Goal: Task Accomplishment & Management: Manage account settings

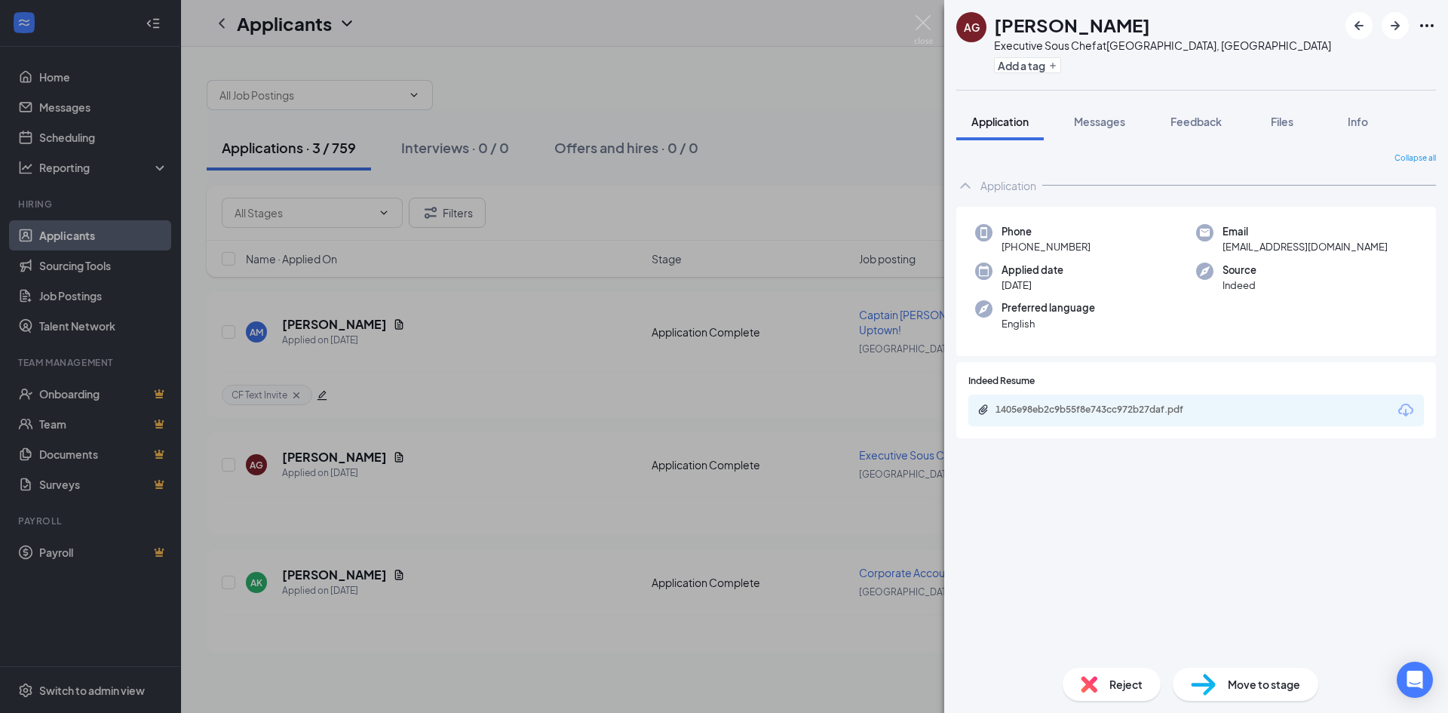
click at [57, 231] on div "AG [PERSON_NAME] Executive Sous Chef at [GEOGRAPHIC_DATA], [GEOGRAPHIC_DATA] Ad…" at bounding box center [724, 356] width 1448 height 713
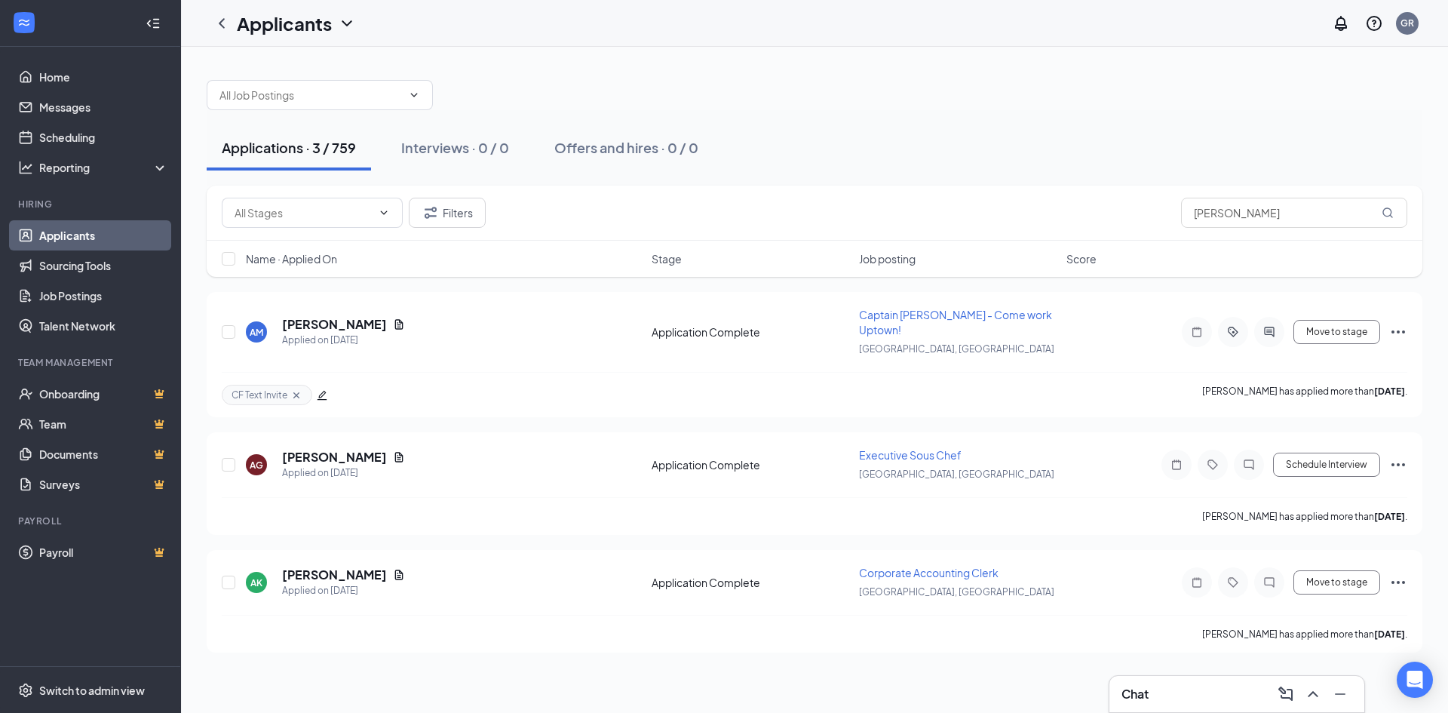
click at [57, 231] on link "Applicants" at bounding box center [103, 235] width 129 height 30
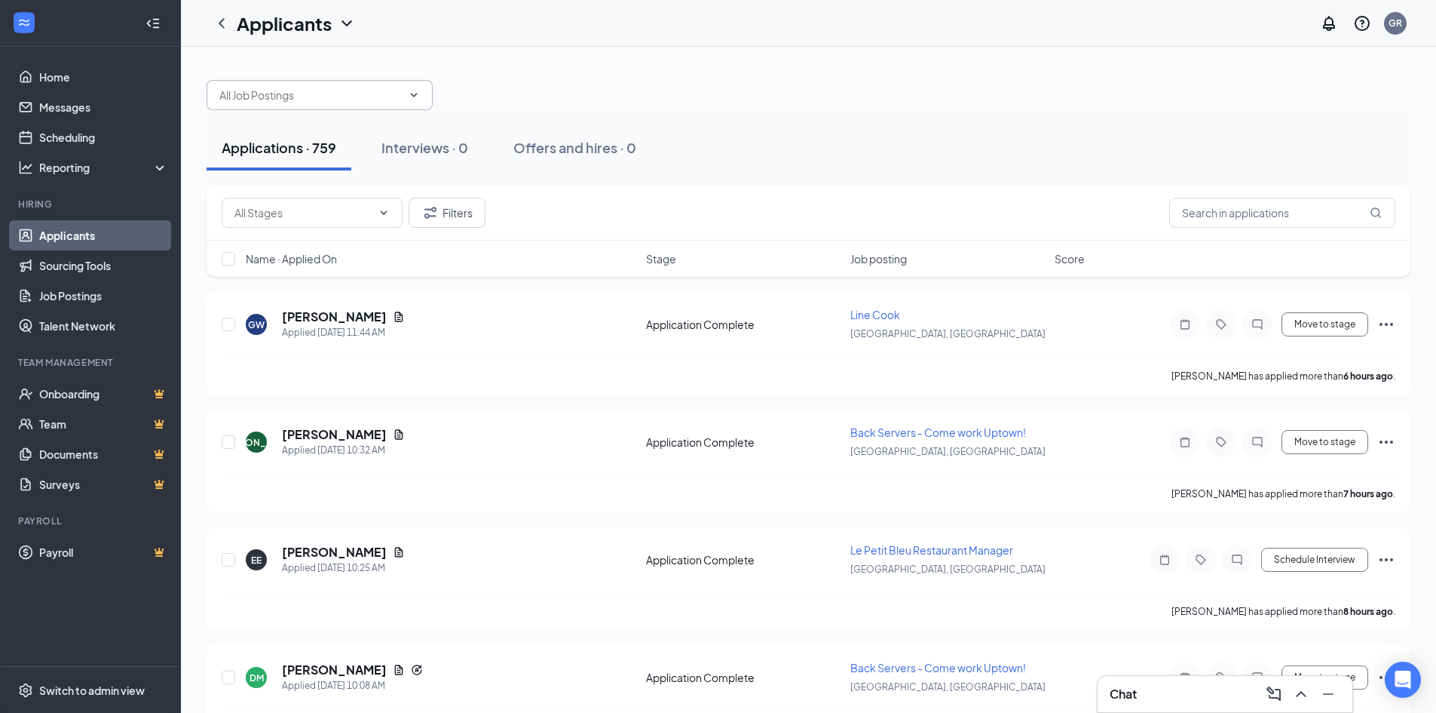
click at [366, 88] on input "text" at bounding box center [310, 95] width 182 height 17
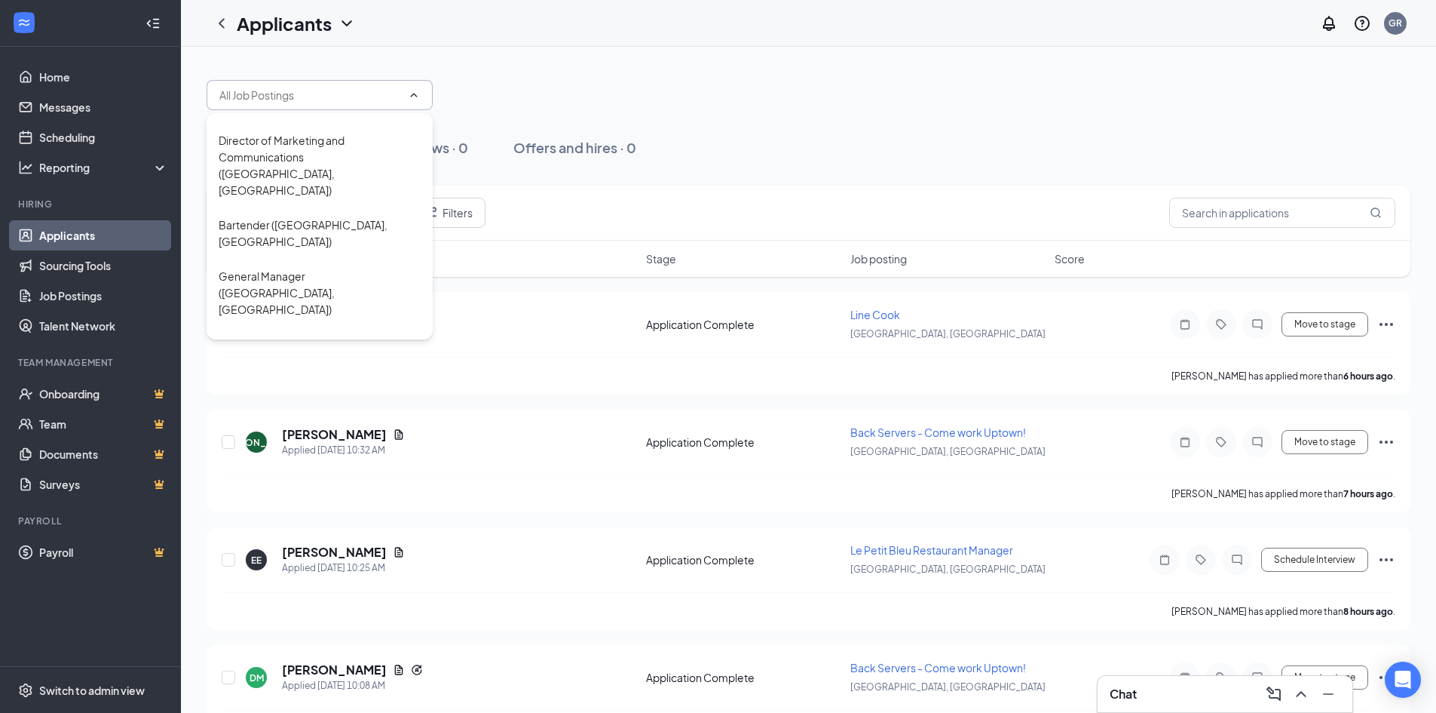
scroll to position [679, 0]
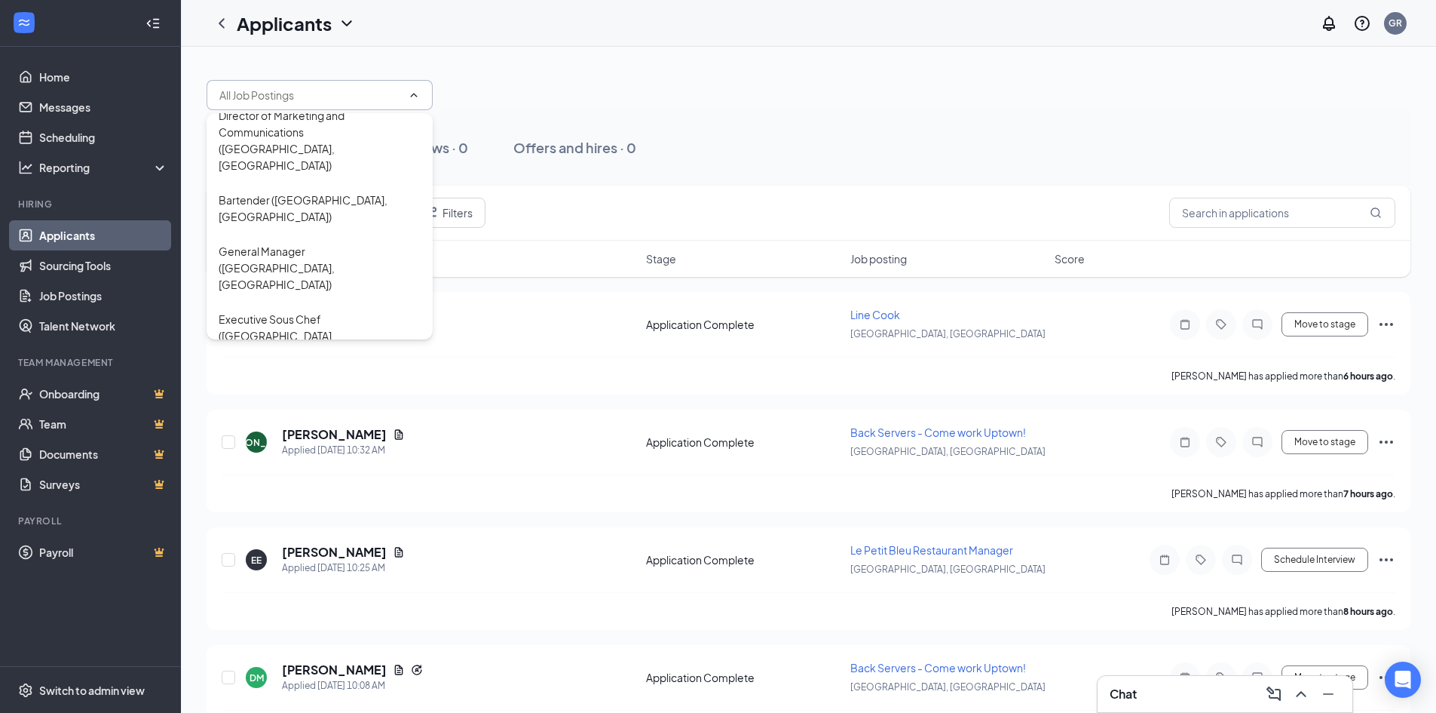
click at [280, 617] on div "Corporate Accounting Clerk ([GEOGRAPHIC_DATA], [GEOGRAPHIC_DATA])" at bounding box center [320, 642] width 202 height 50
type input "Corporate Accounting Clerk ([GEOGRAPHIC_DATA], [GEOGRAPHIC_DATA])"
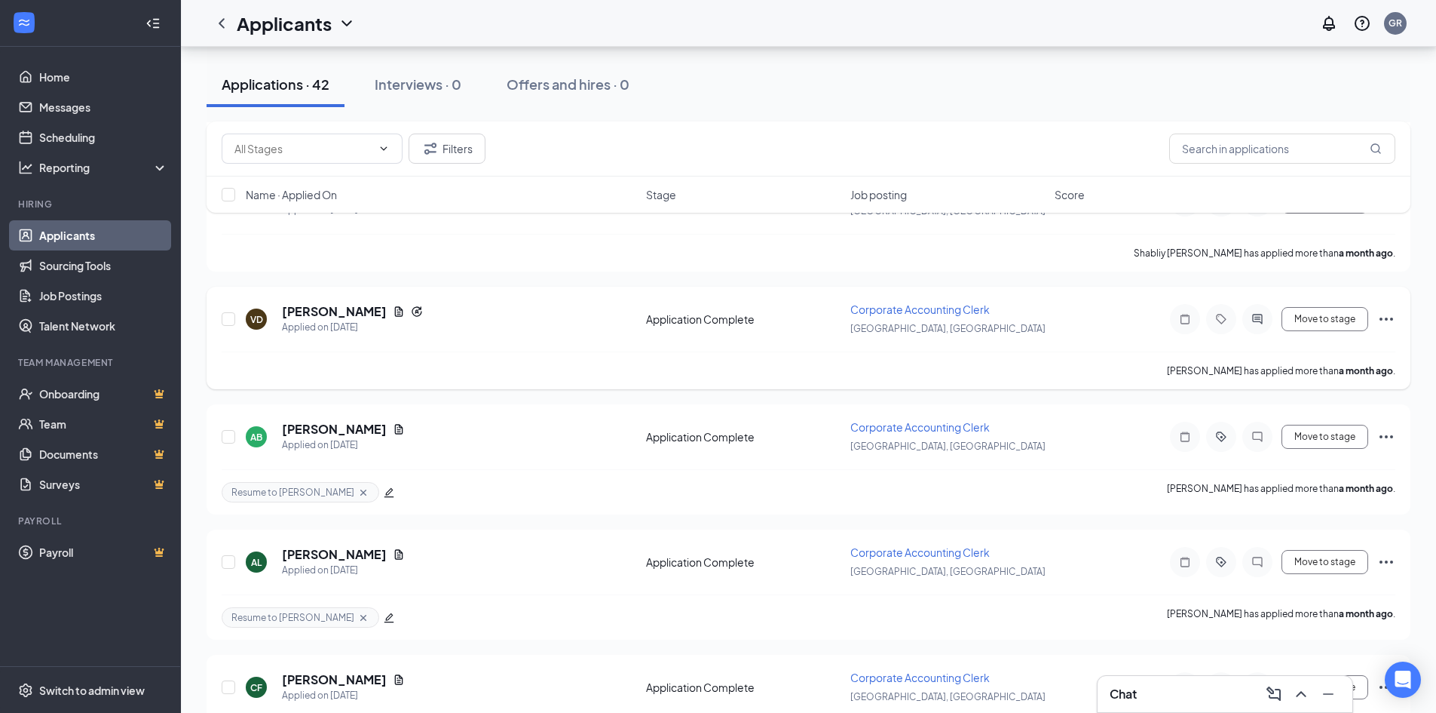
scroll to position [3505, 0]
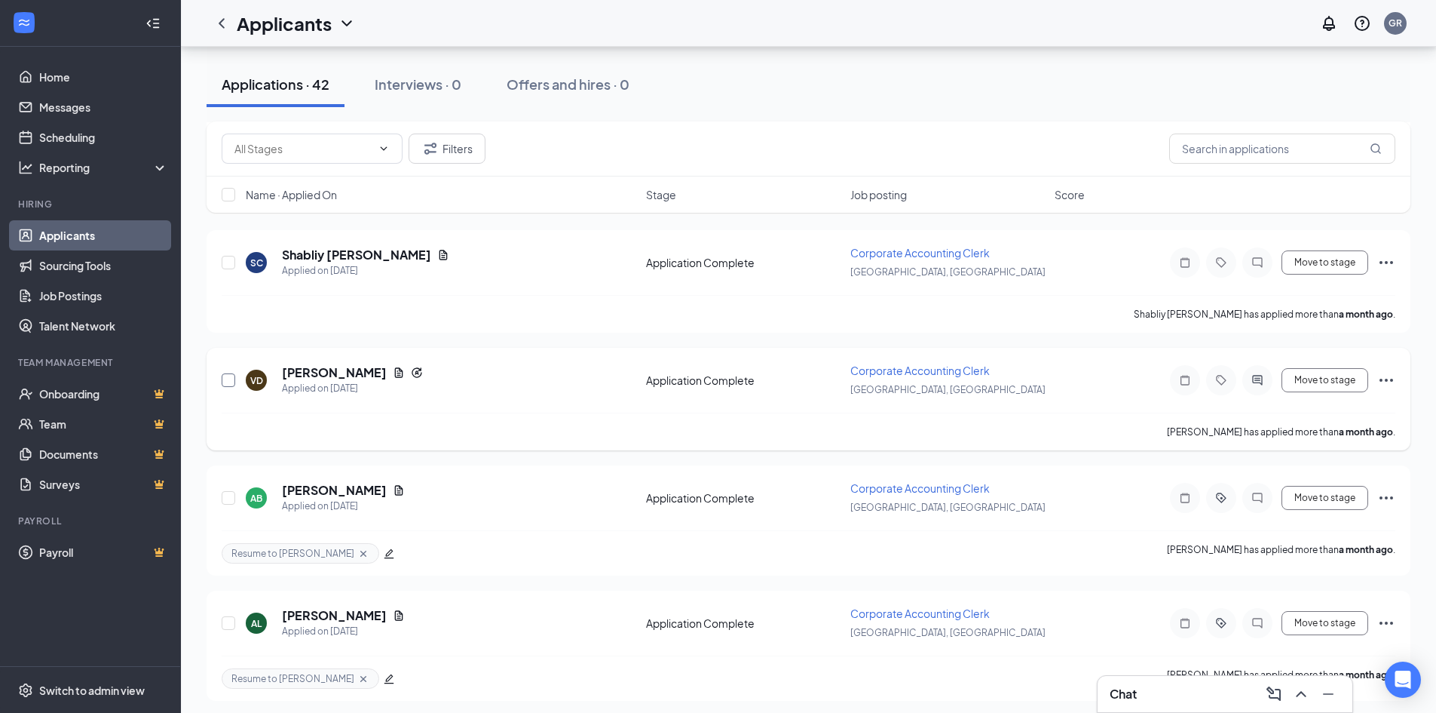
click at [227, 376] on input "checkbox" at bounding box center [229, 380] width 14 height 14
checkbox input "true"
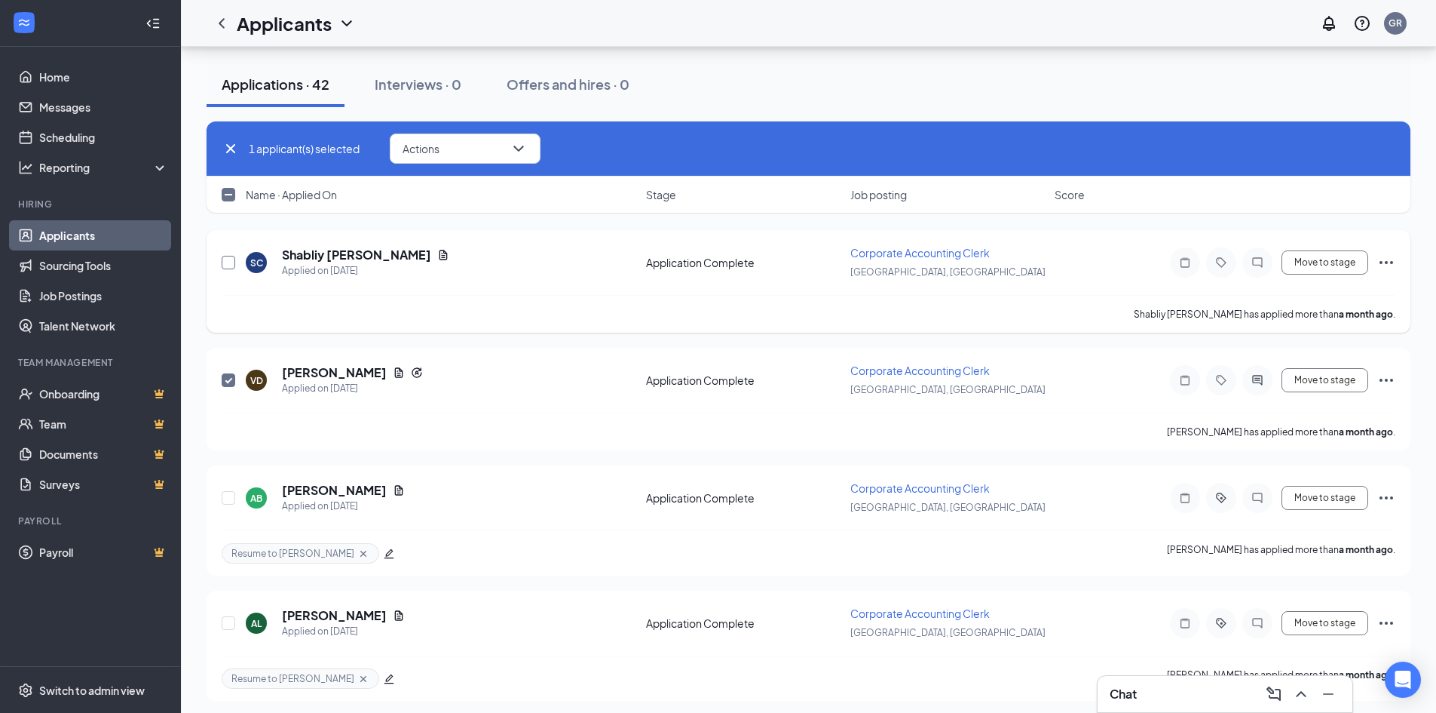
click at [228, 262] on input "checkbox" at bounding box center [229, 263] width 14 height 14
checkbox input "true"
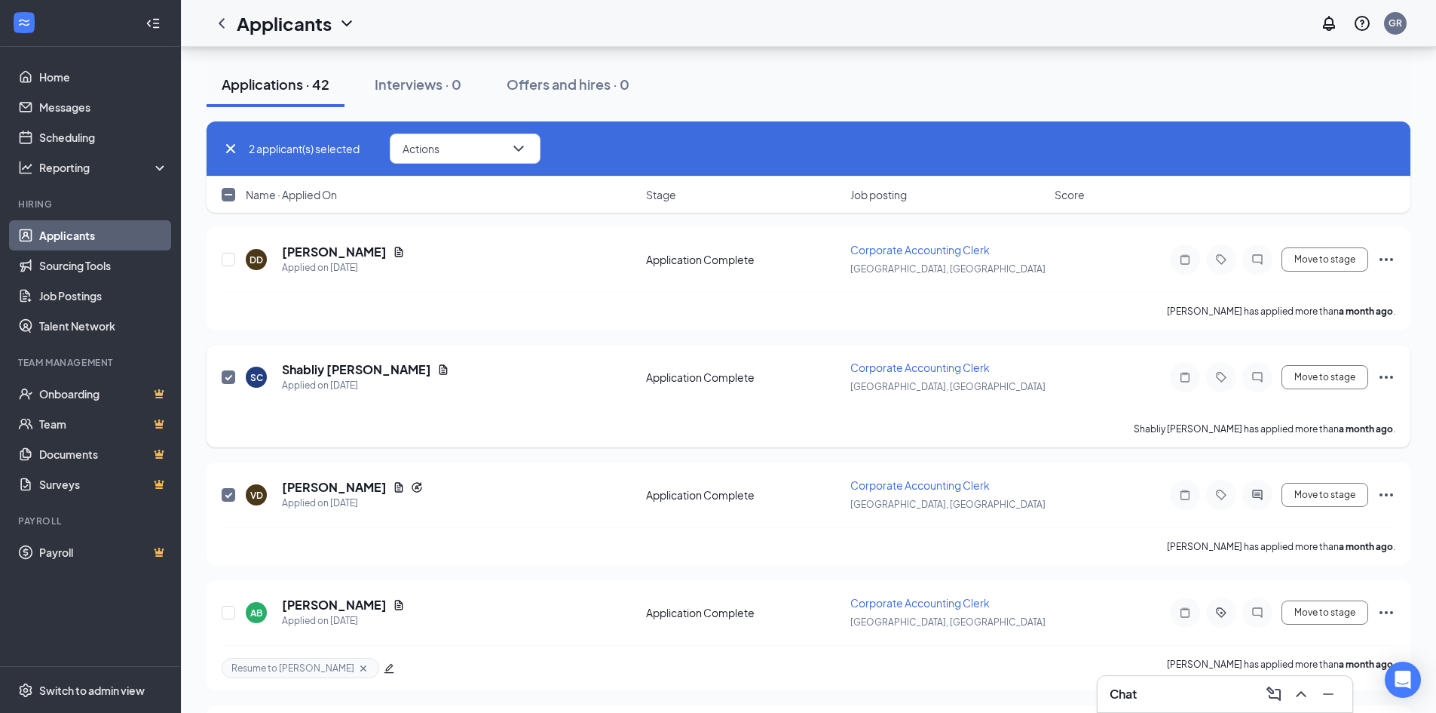
scroll to position [3355, 0]
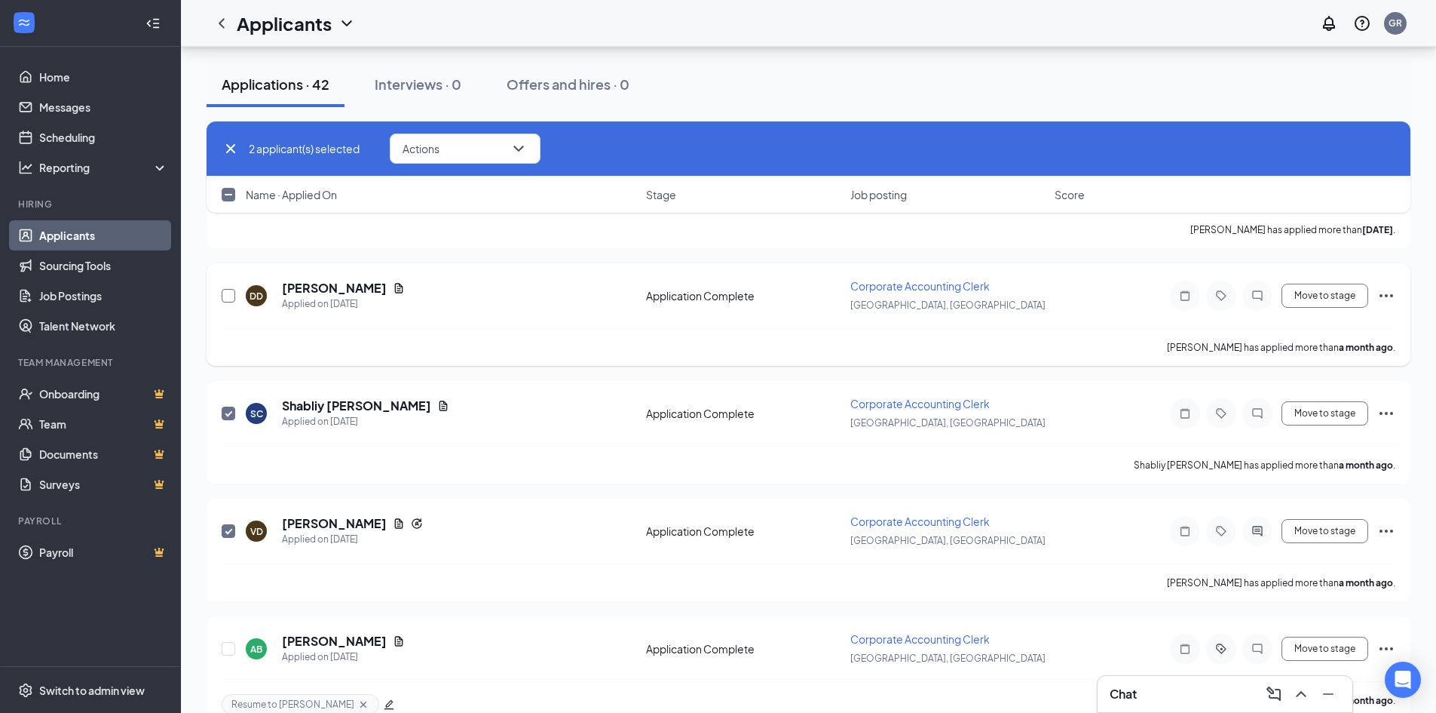
click at [228, 298] on input "checkbox" at bounding box center [229, 296] width 14 height 14
checkbox input "true"
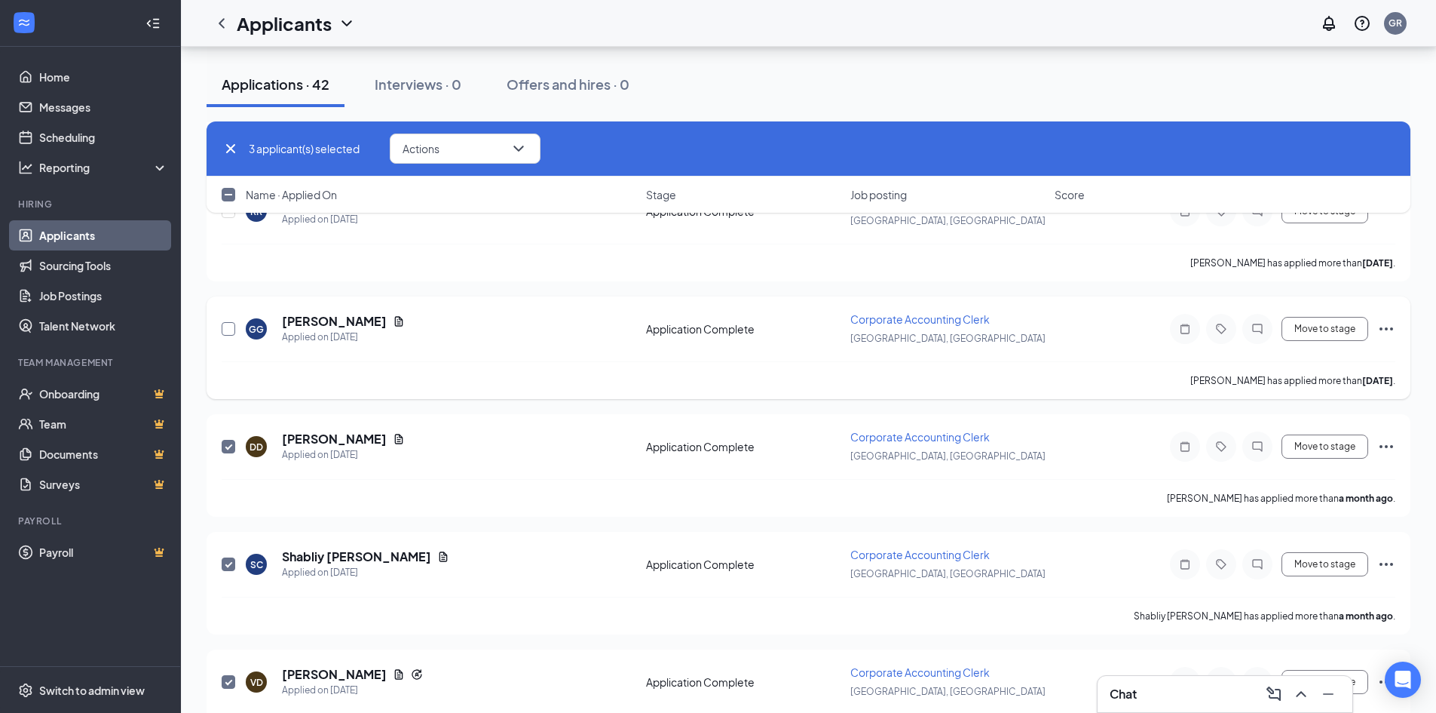
click at [225, 327] on input "checkbox" at bounding box center [229, 329] width 14 height 14
checkbox input "true"
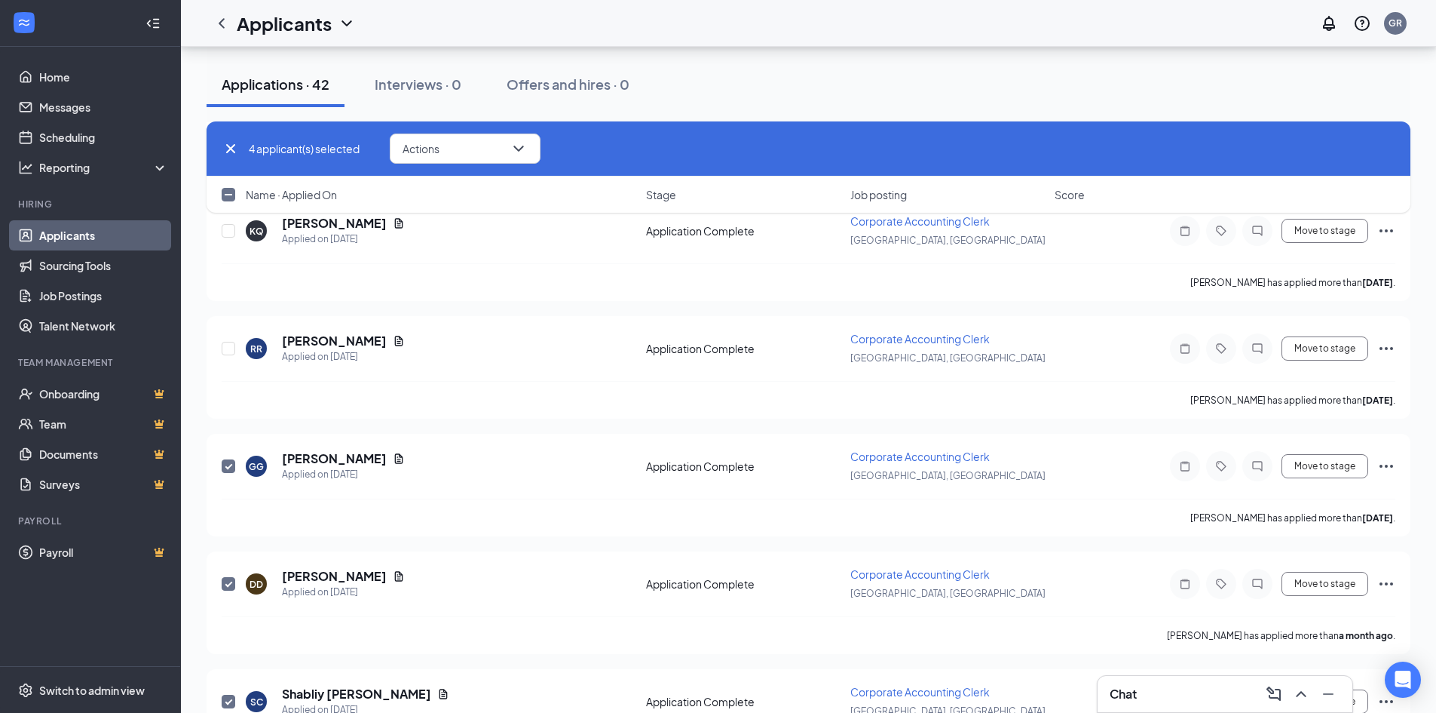
scroll to position [3053, 0]
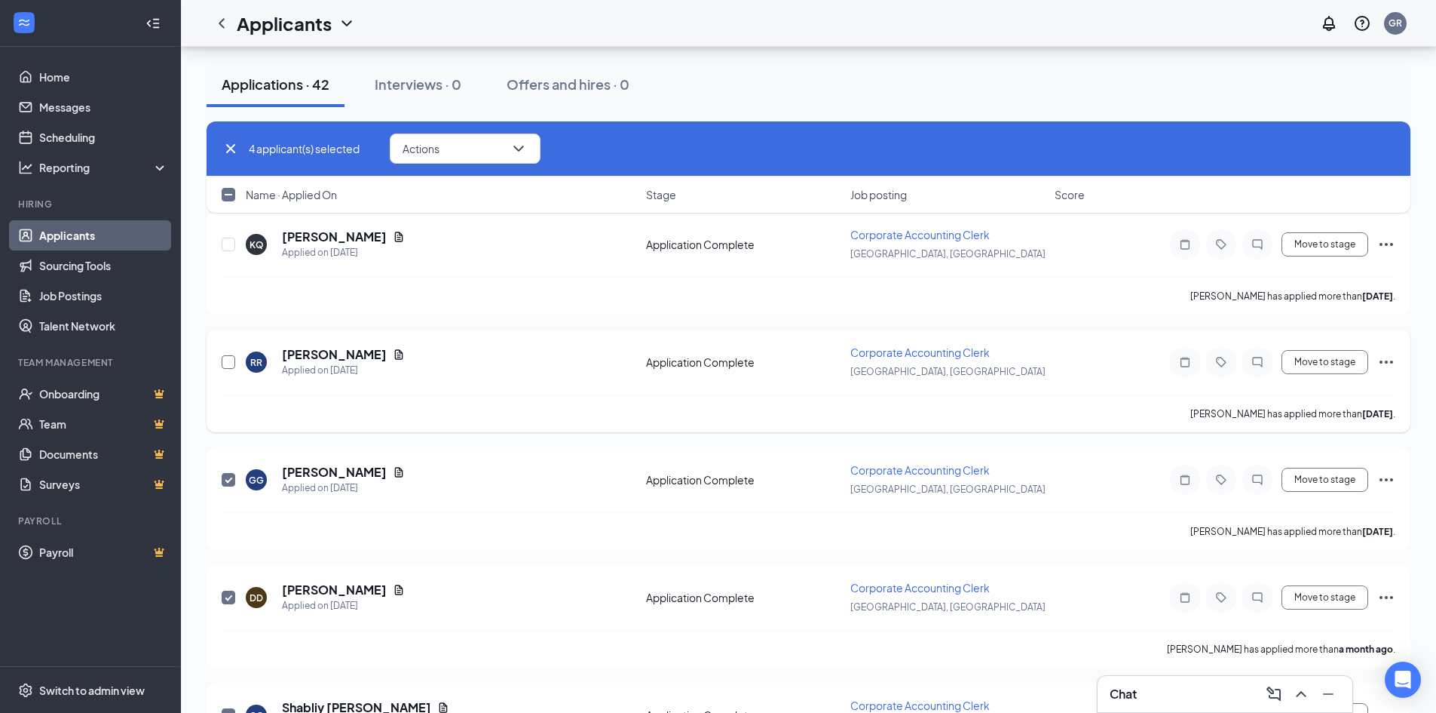
click at [228, 366] on input "checkbox" at bounding box center [229, 362] width 14 height 14
checkbox input "true"
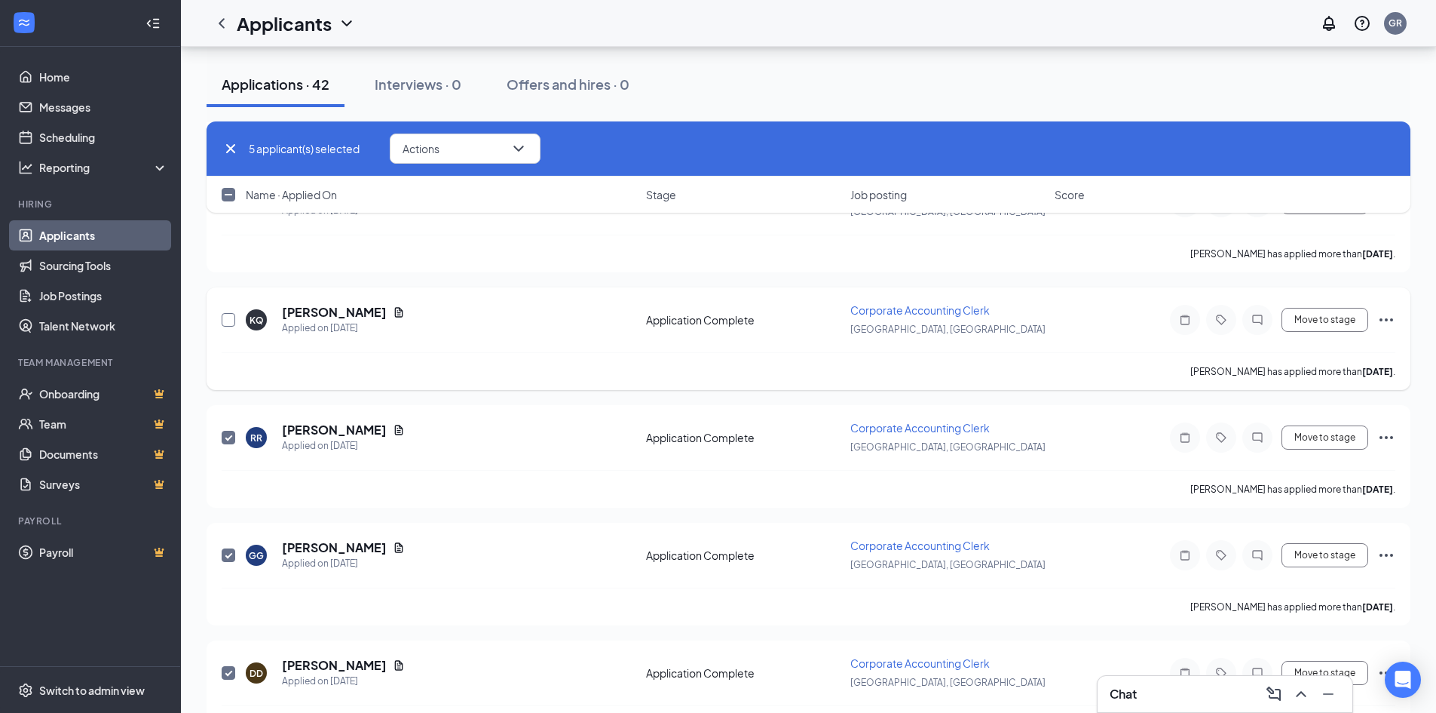
click at [225, 319] on input "checkbox" at bounding box center [229, 320] width 14 height 14
checkbox input "true"
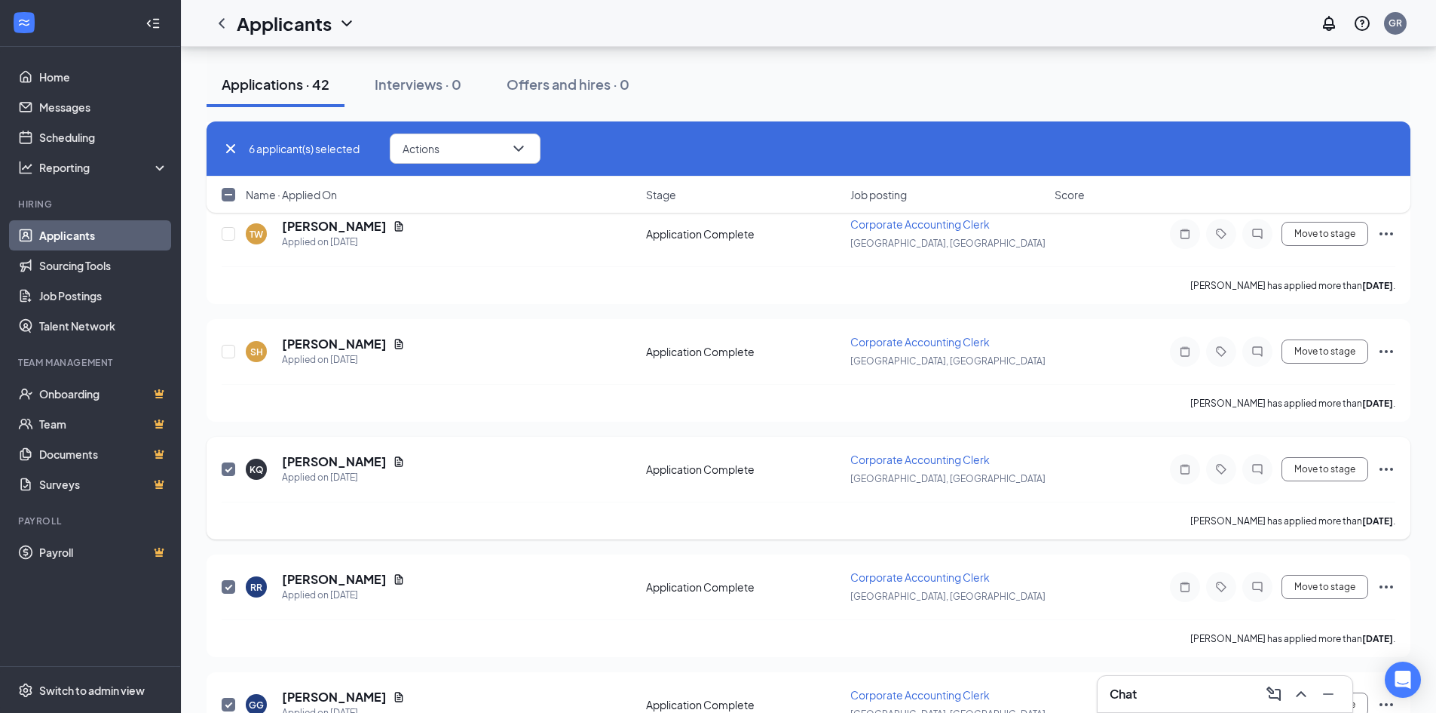
scroll to position [2827, 0]
click at [225, 352] on input "checkbox" at bounding box center [229, 353] width 14 height 14
checkbox input "true"
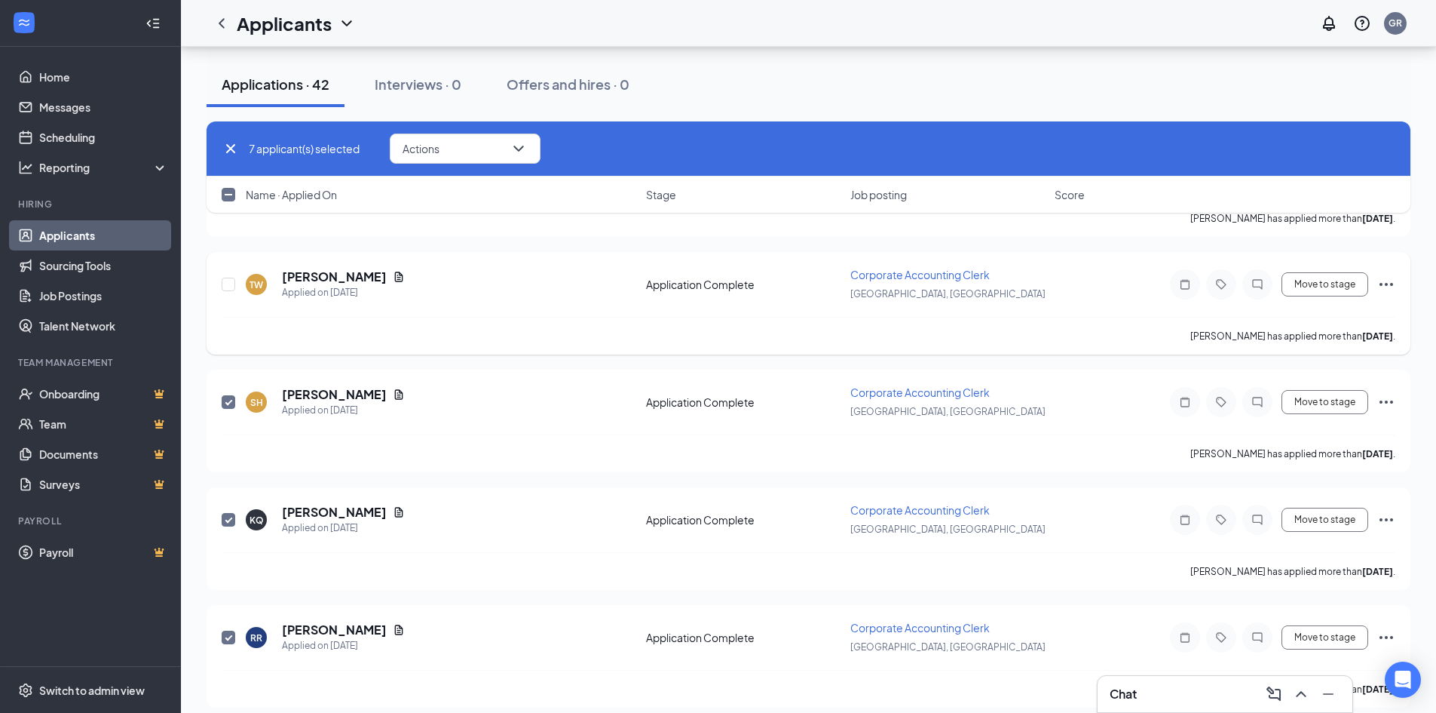
scroll to position [2751, 0]
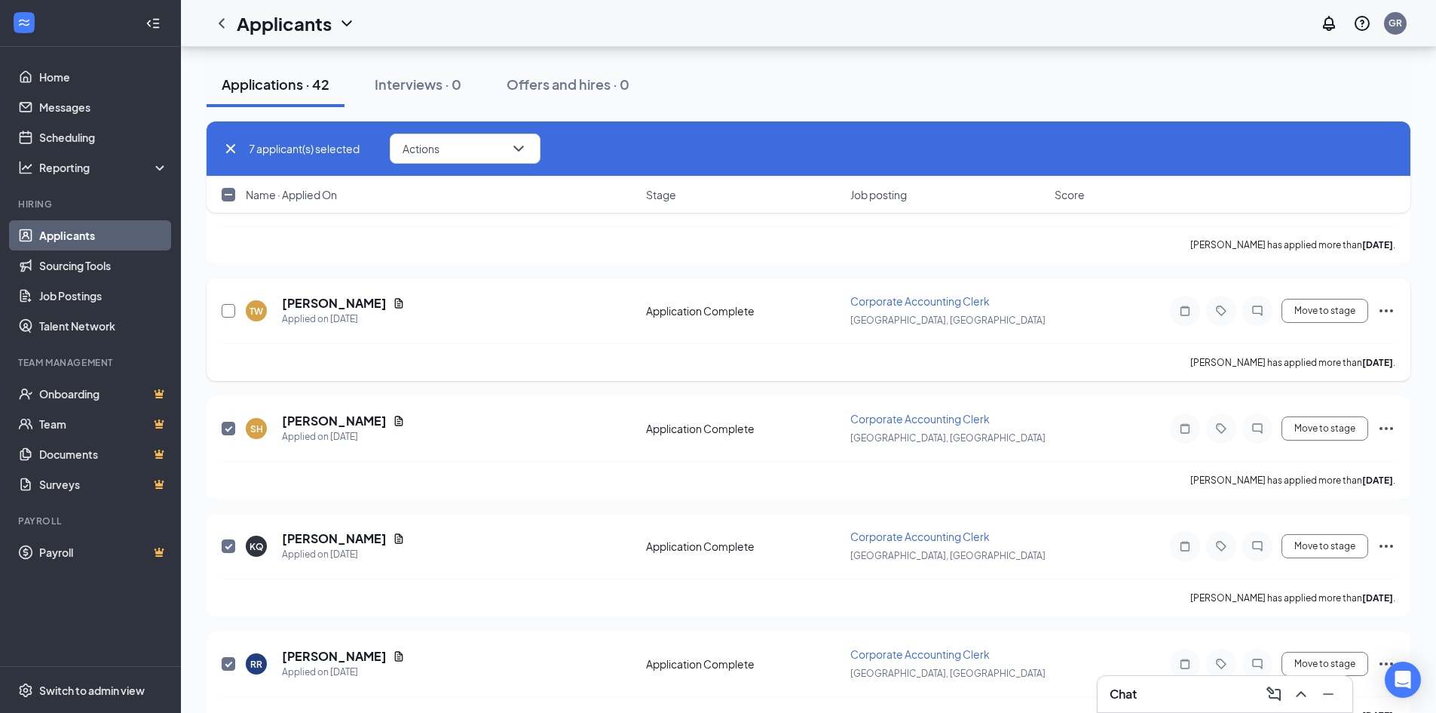
click at [229, 314] on input "checkbox" at bounding box center [229, 311] width 14 height 14
checkbox input "true"
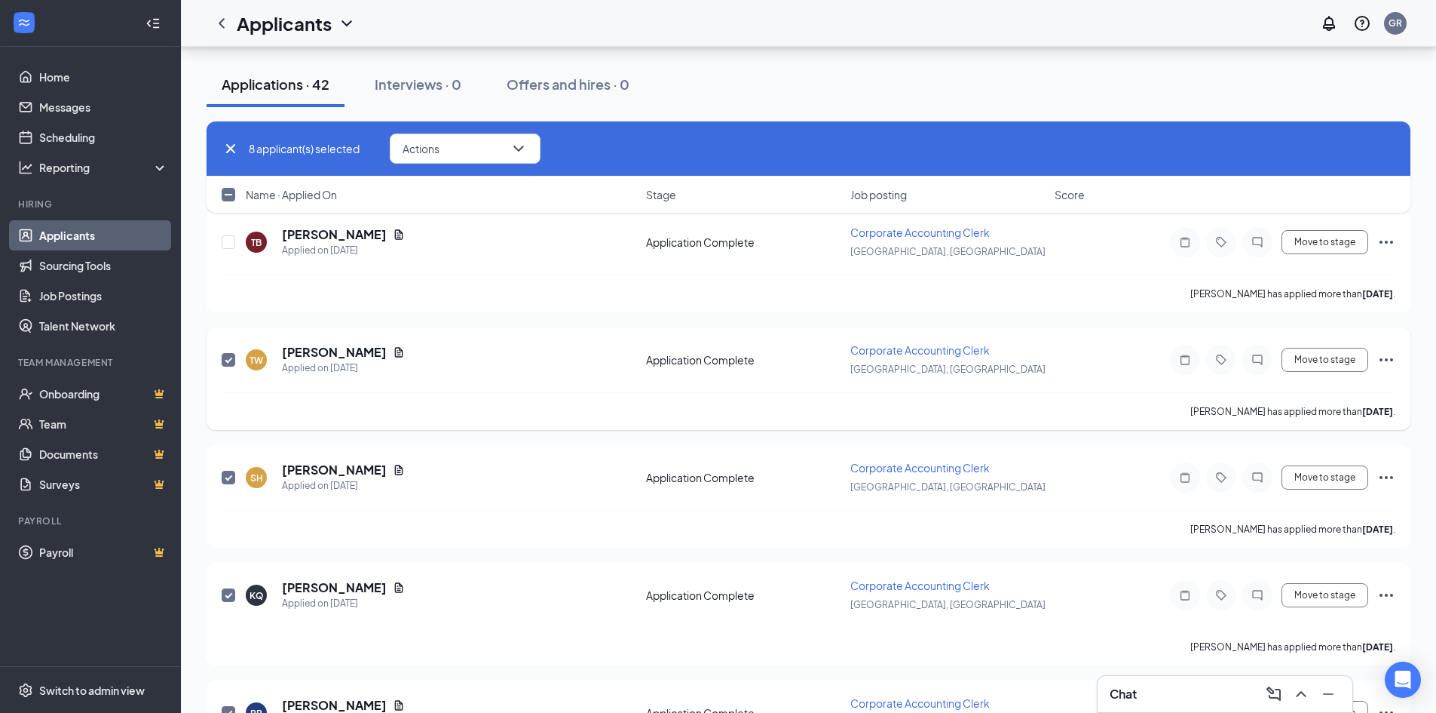
scroll to position [2676, 0]
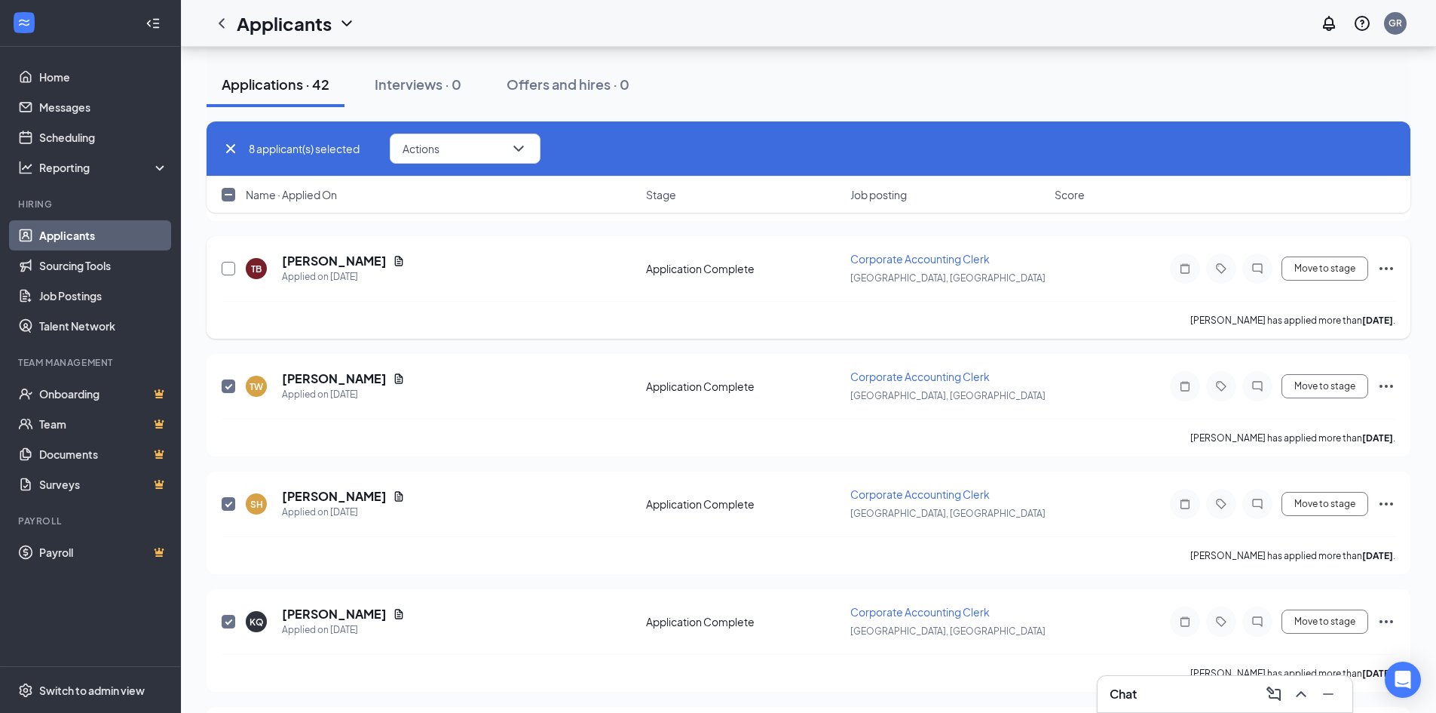
click at [230, 271] on input "checkbox" at bounding box center [229, 269] width 14 height 14
checkbox input "true"
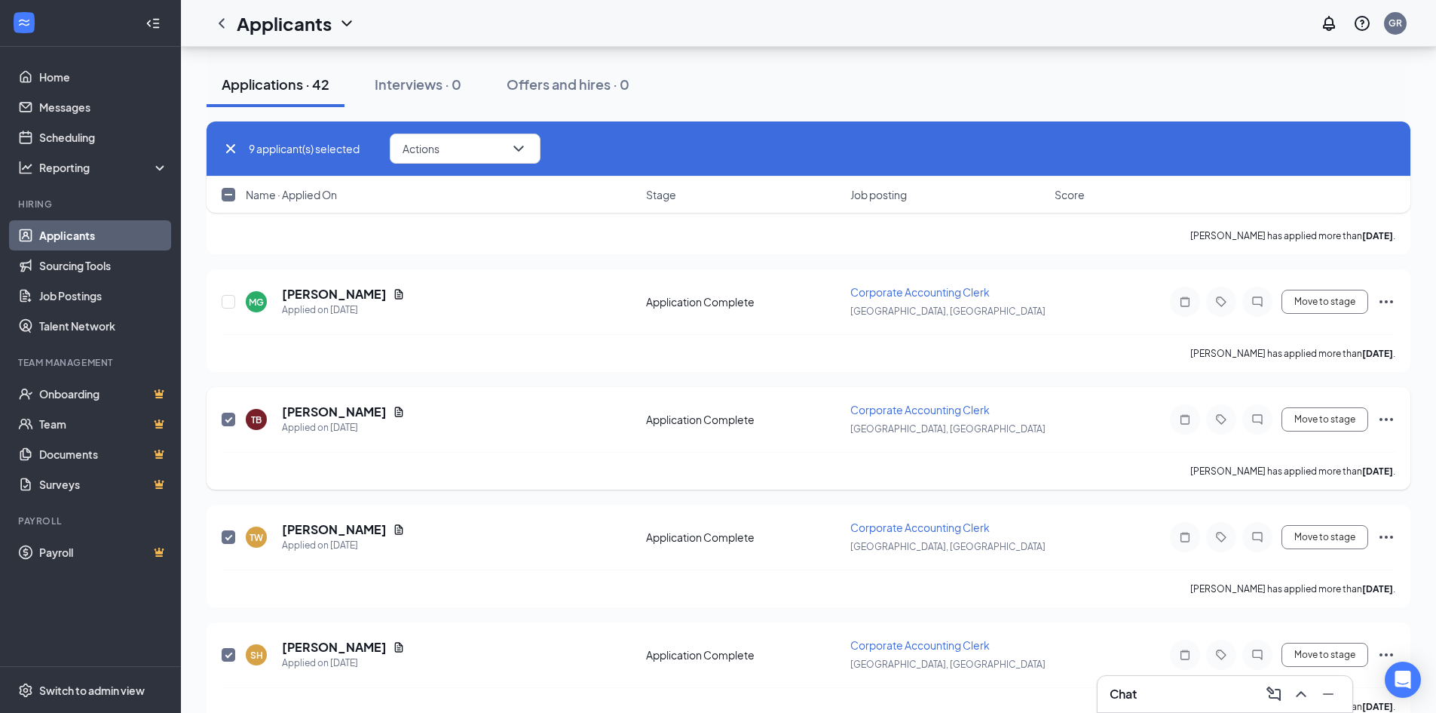
scroll to position [2450, 0]
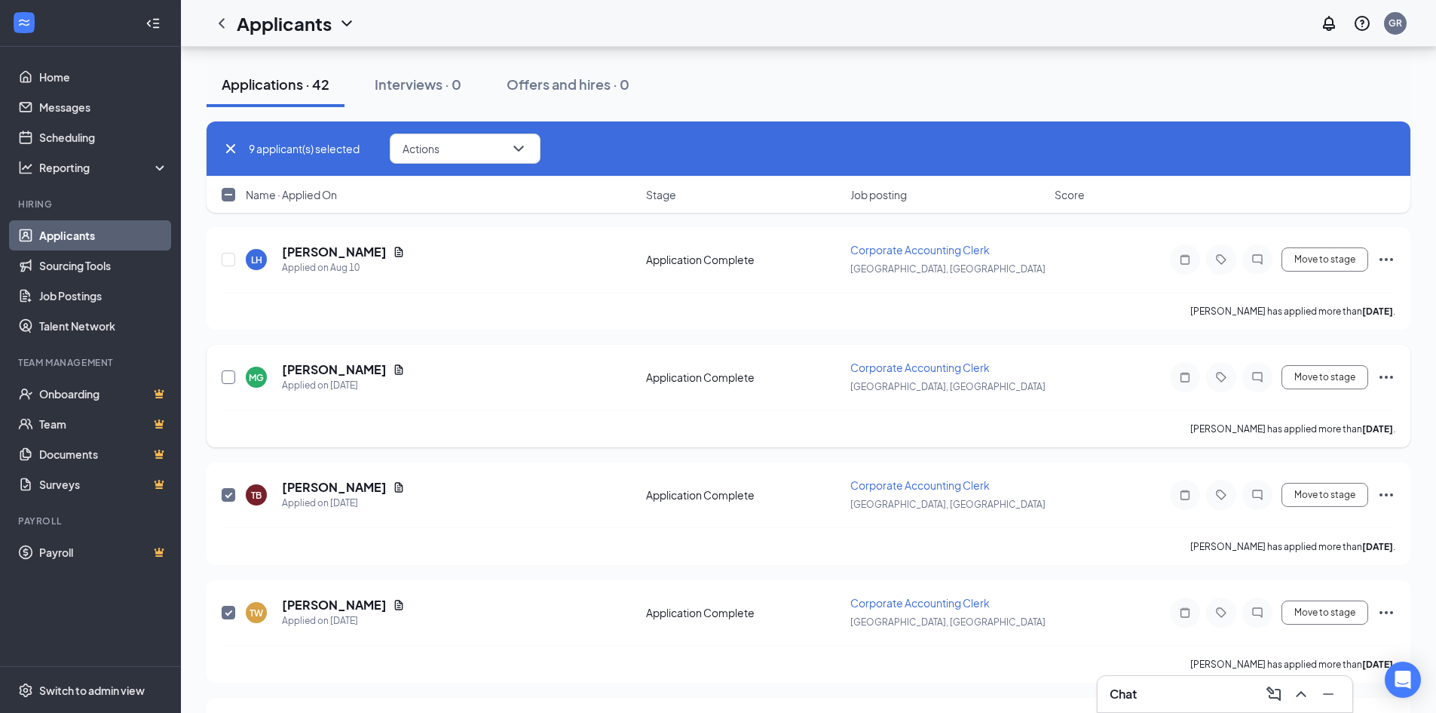
click at [230, 380] on input "checkbox" at bounding box center [229, 377] width 14 height 14
checkbox input "true"
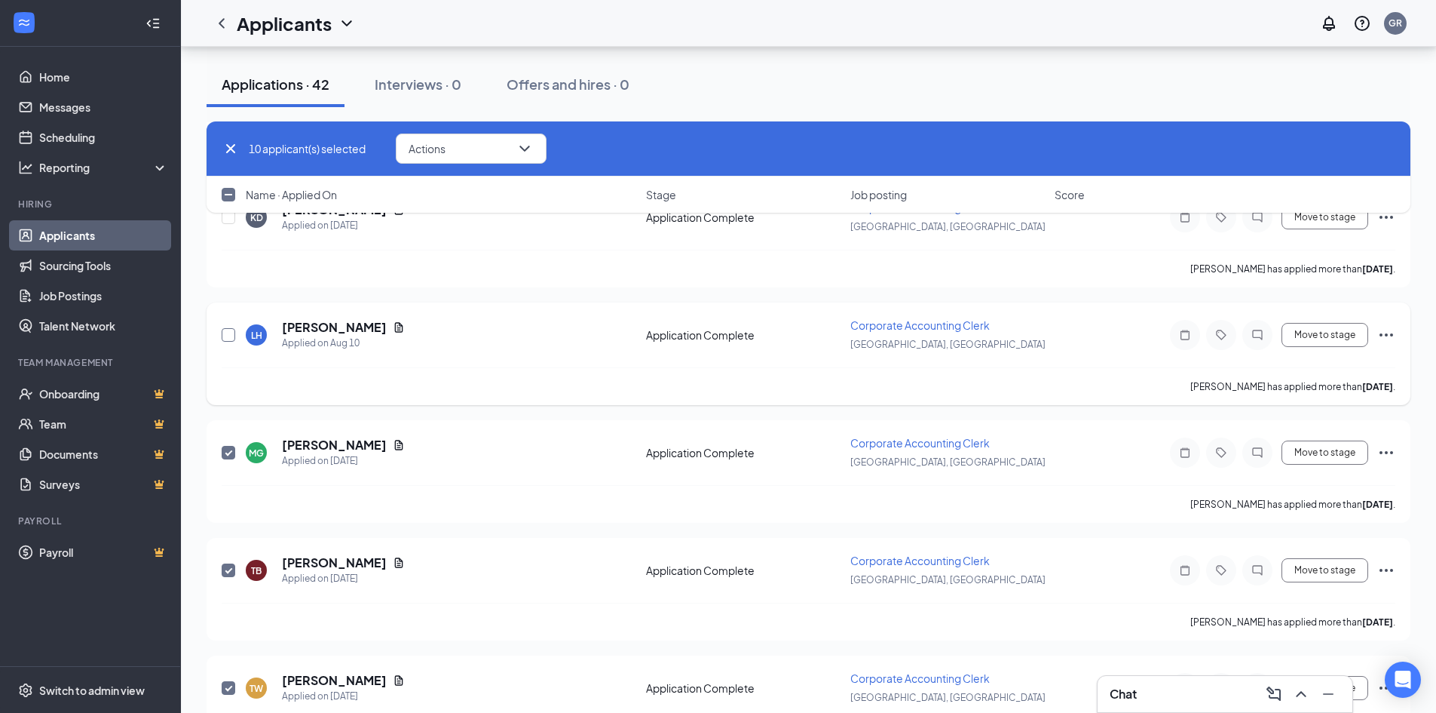
click at [227, 330] on input "checkbox" at bounding box center [229, 335] width 14 height 14
checkbox input "true"
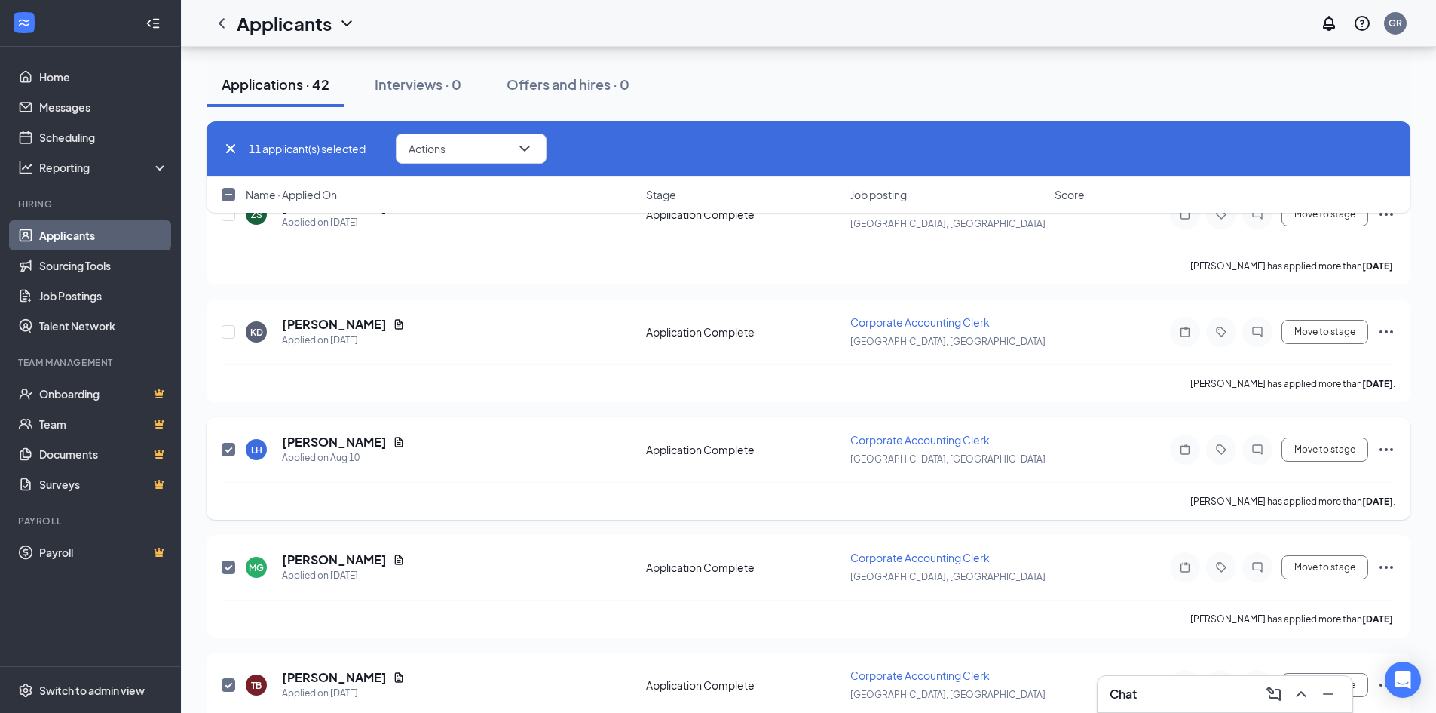
scroll to position [2224, 0]
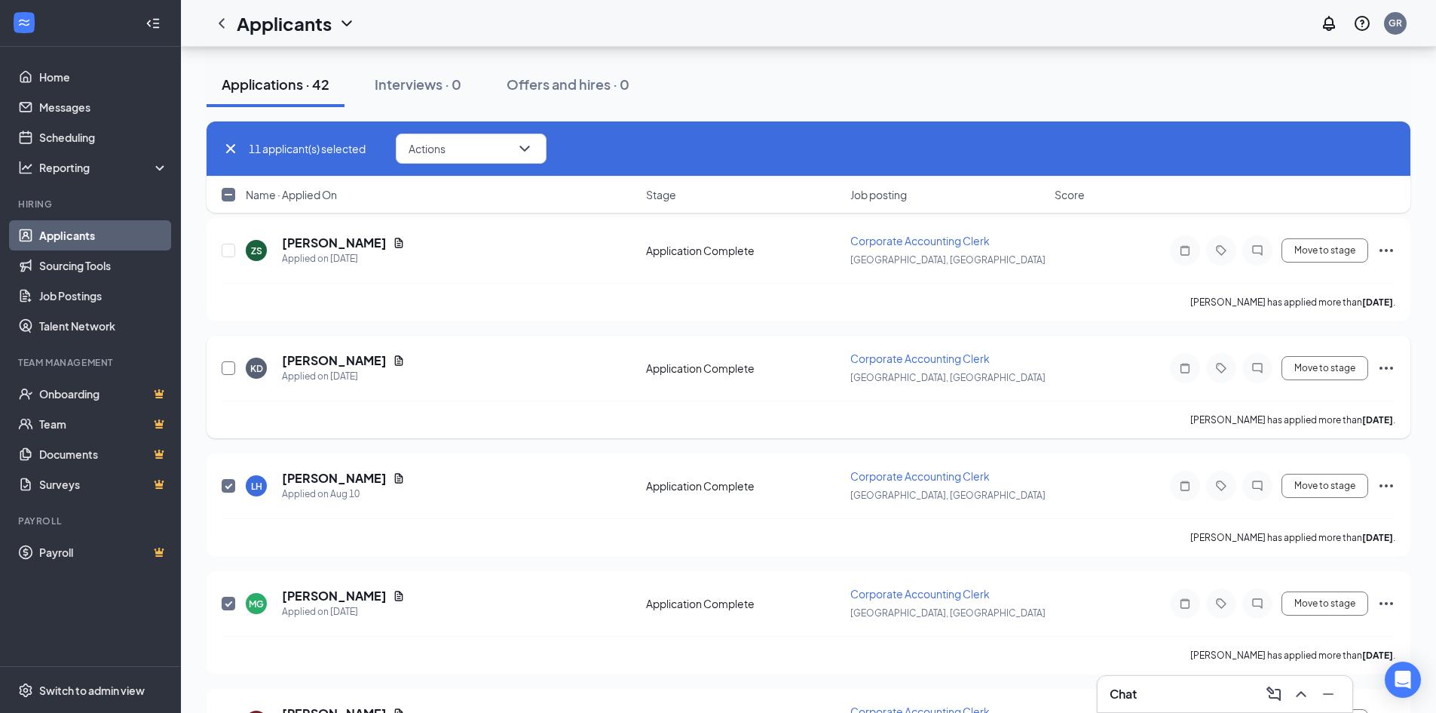
click at [228, 368] on input "checkbox" at bounding box center [229, 368] width 14 height 14
checkbox input "true"
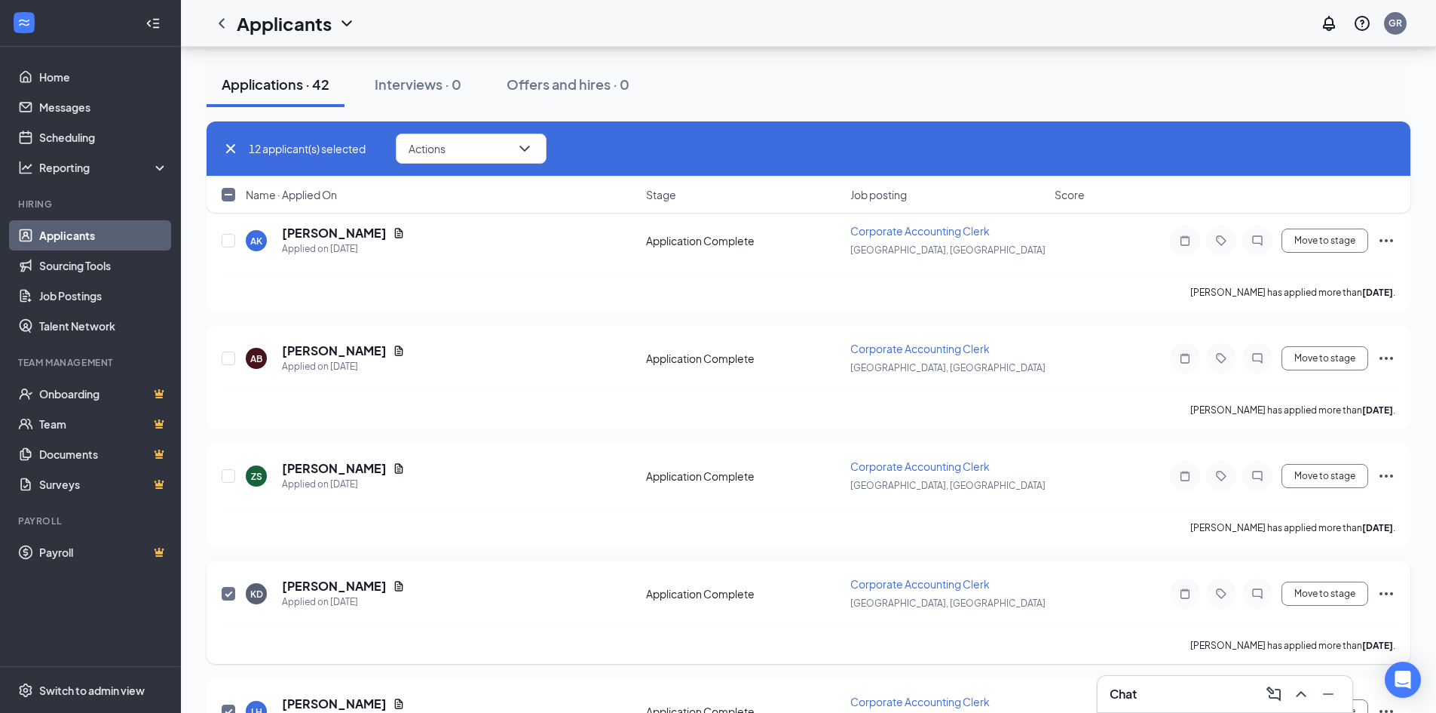
scroll to position [1997, 0]
click at [225, 474] on input "checkbox" at bounding box center [229, 477] width 14 height 14
checkbox input "true"
click at [234, 355] on input "checkbox" at bounding box center [229, 359] width 14 height 14
checkbox input "true"
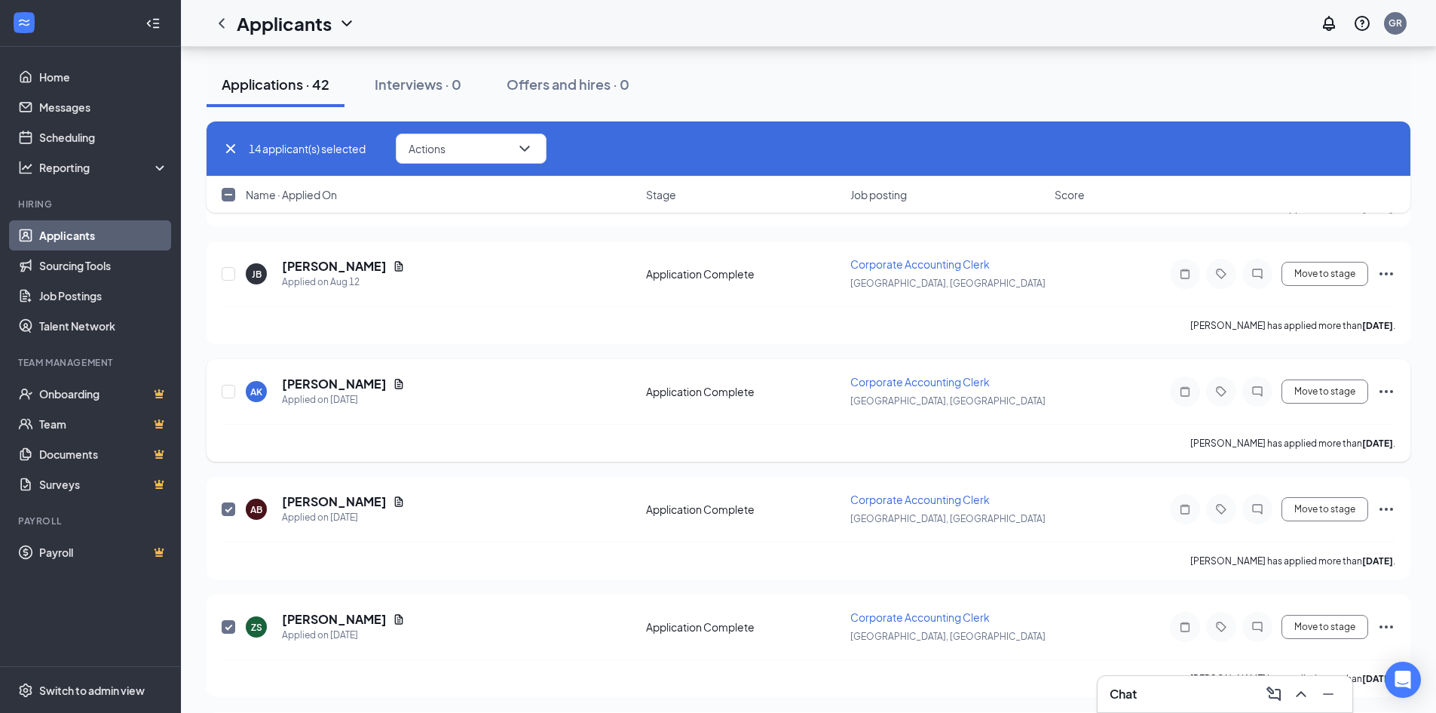
scroll to position [1847, 0]
click at [229, 388] on input "checkbox" at bounding box center [229, 392] width 14 height 14
checkbox input "true"
click at [231, 280] on input "checkbox" at bounding box center [229, 275] width 14 height 14
checkbox input "true"
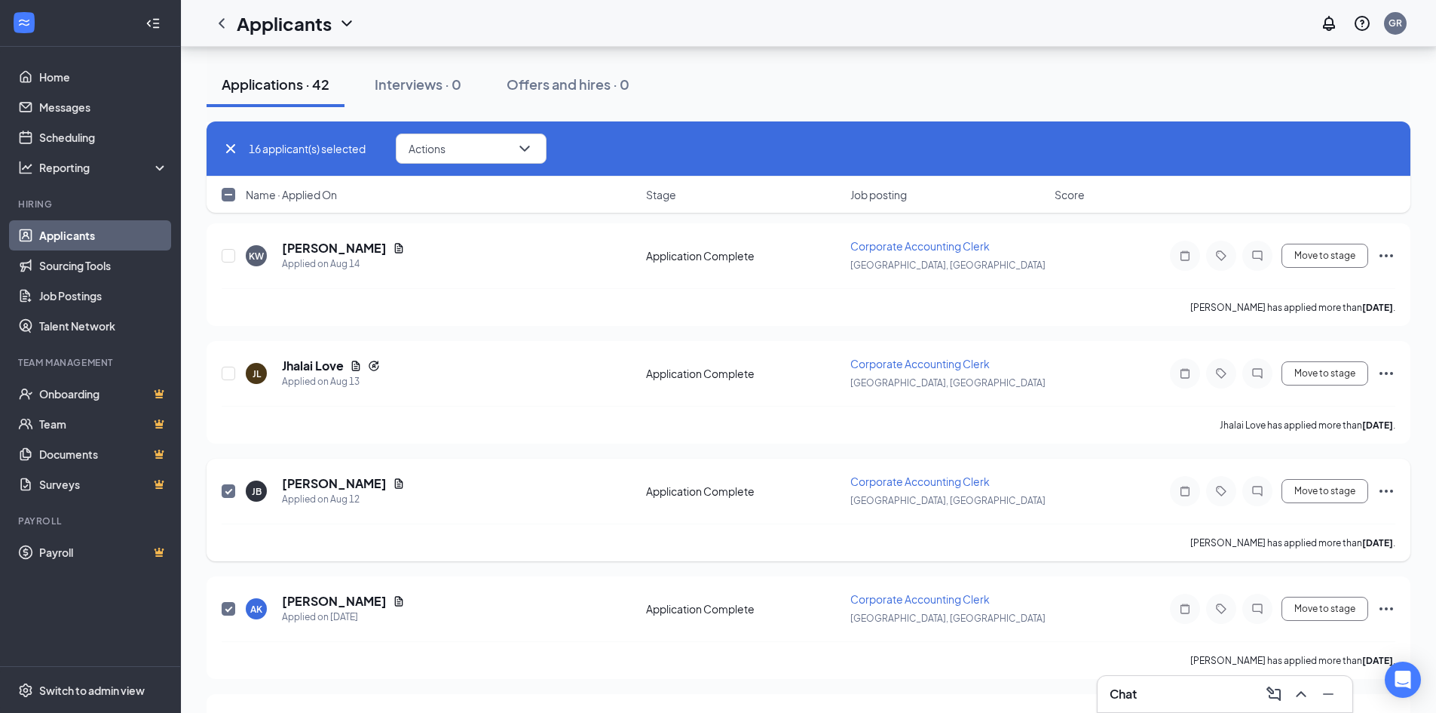
scroll to position [1620, 0]
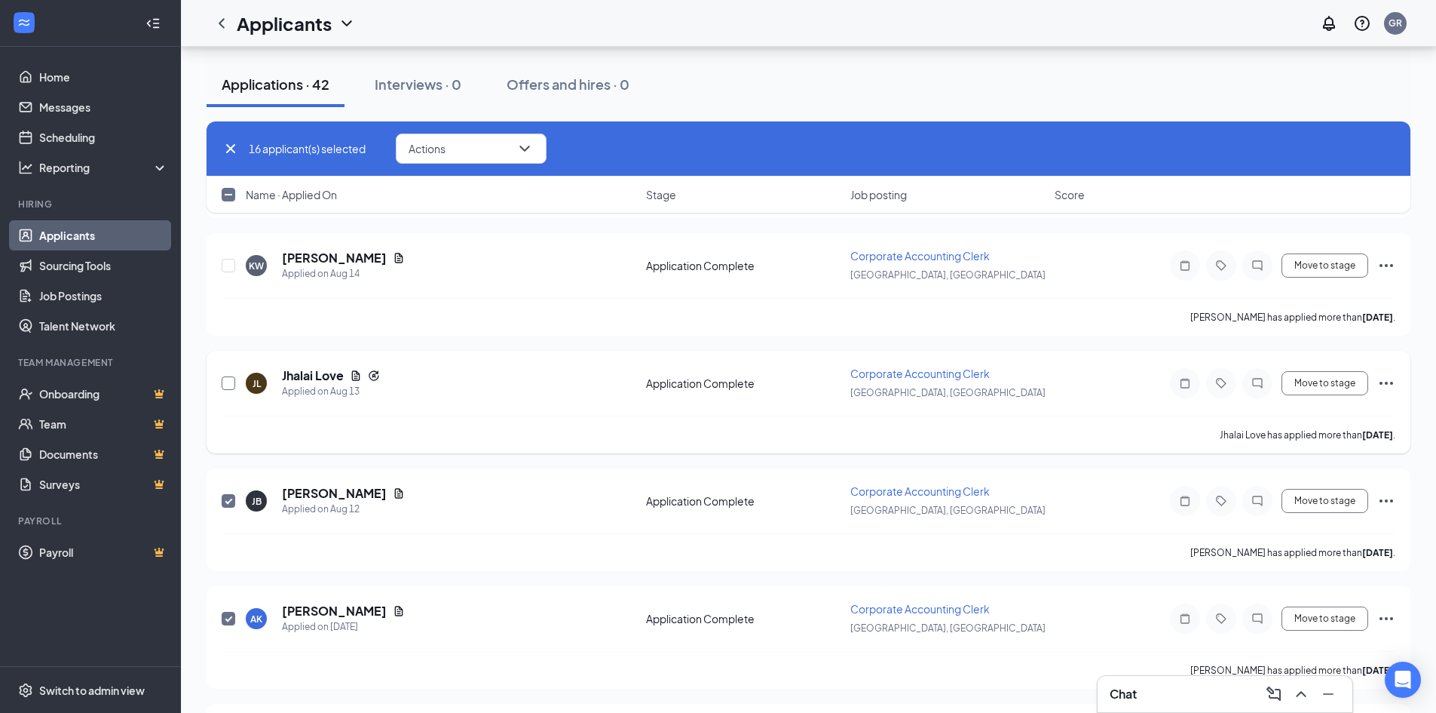
click at [231, 379] on input "checkbox" at bounding box center [229, 383] width 14 height 14
checkbox input "true"
click at [225, 266] on input "checkbox" at bounding box center [229, 266] width 14 height 14
checkbox input "true"
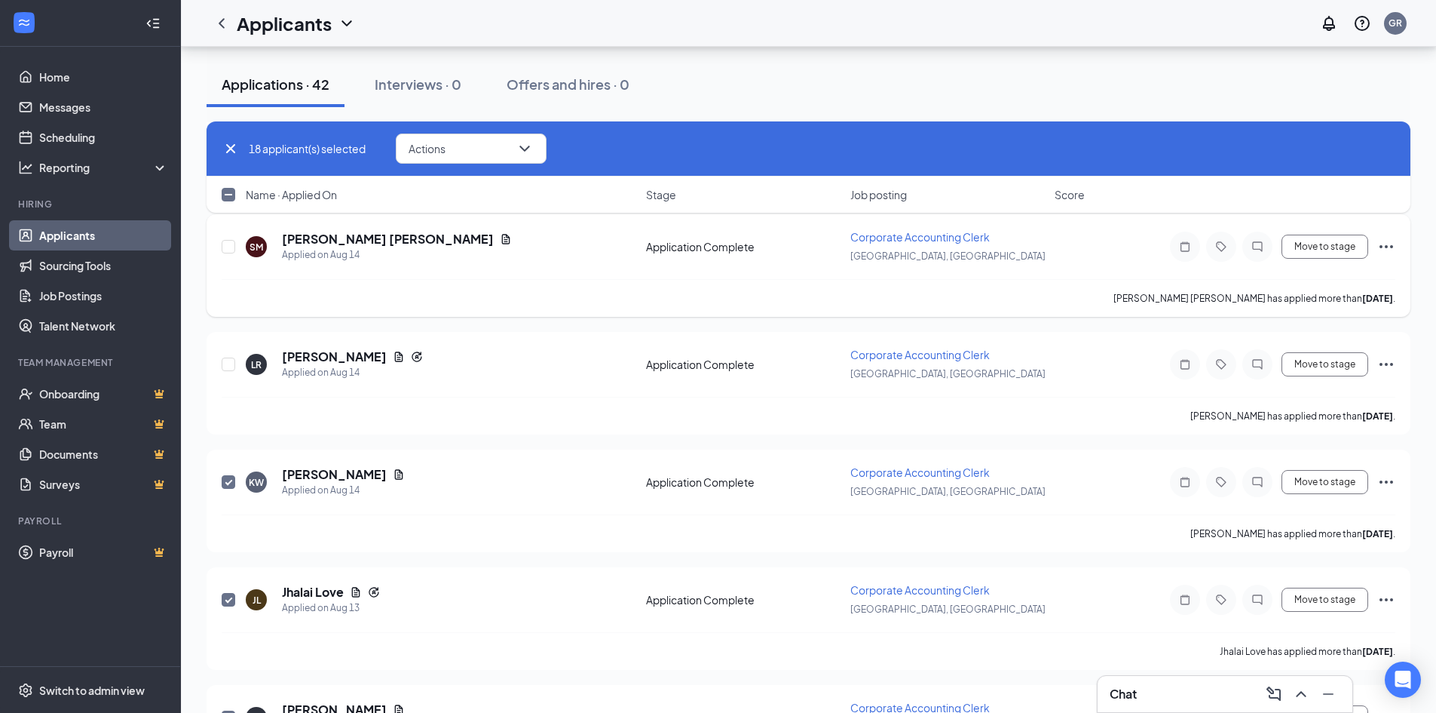
scroll to position [1394, 0]
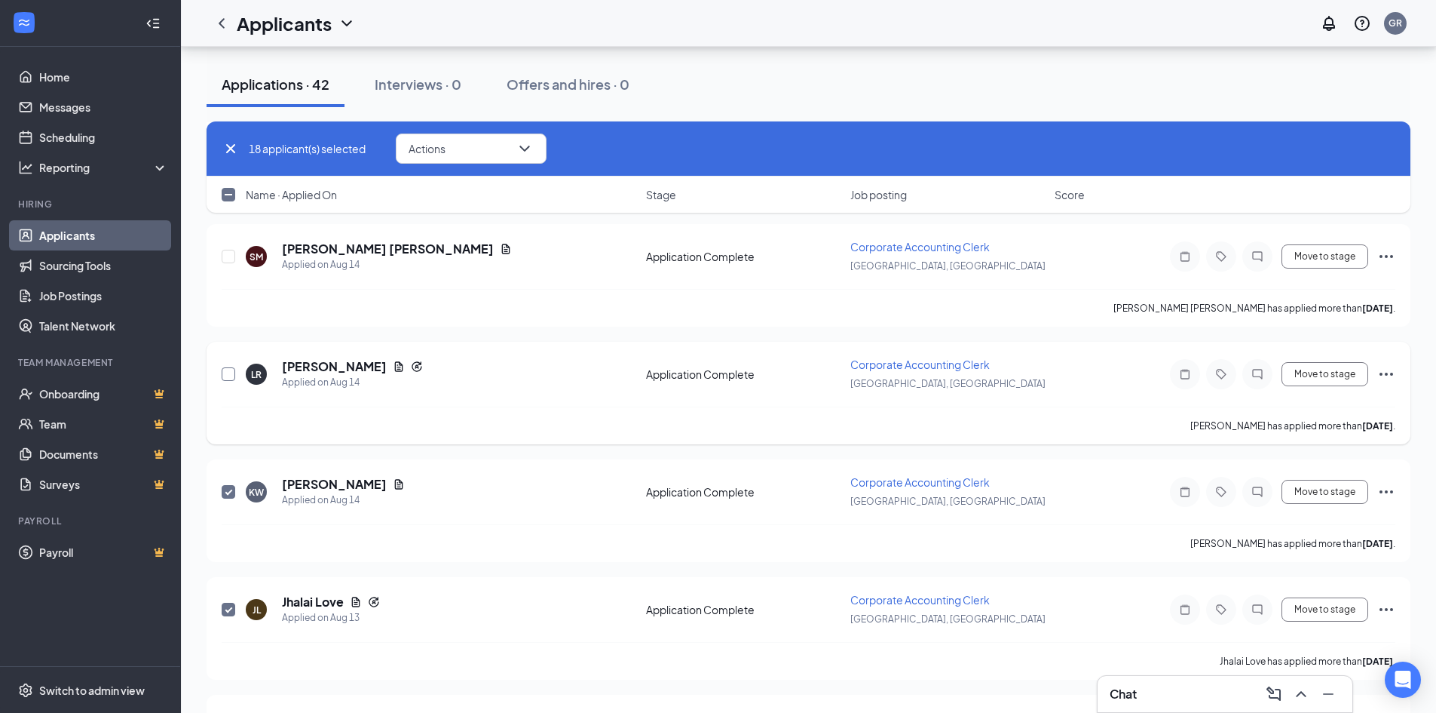
click at [230, 367] on input "checkbox" at bounding box center [229, 374] width 14 height 14
checkbox input "true"
click at [231, 254] on input "checkbox" at bounding box center [229, 257] width 14 height 14
checkbox input "true"
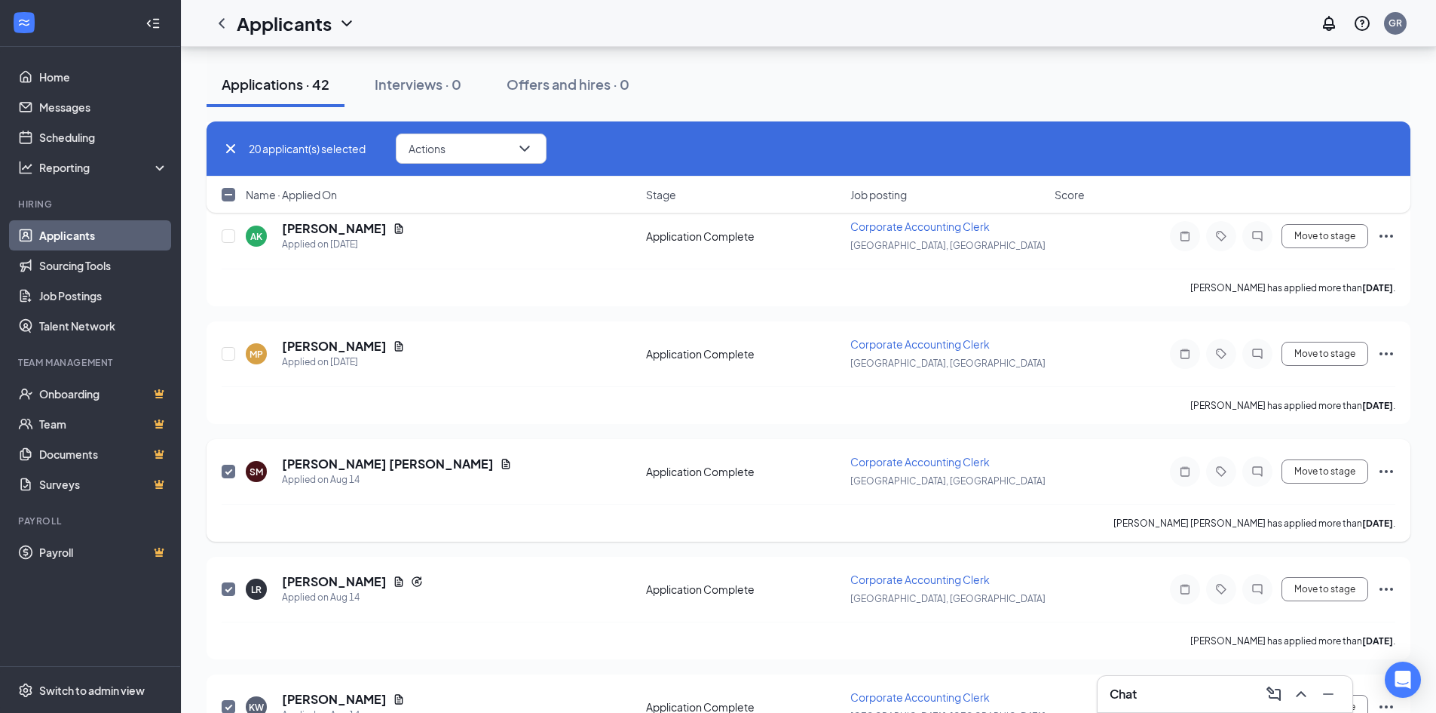
scroll to position [1168, 0]
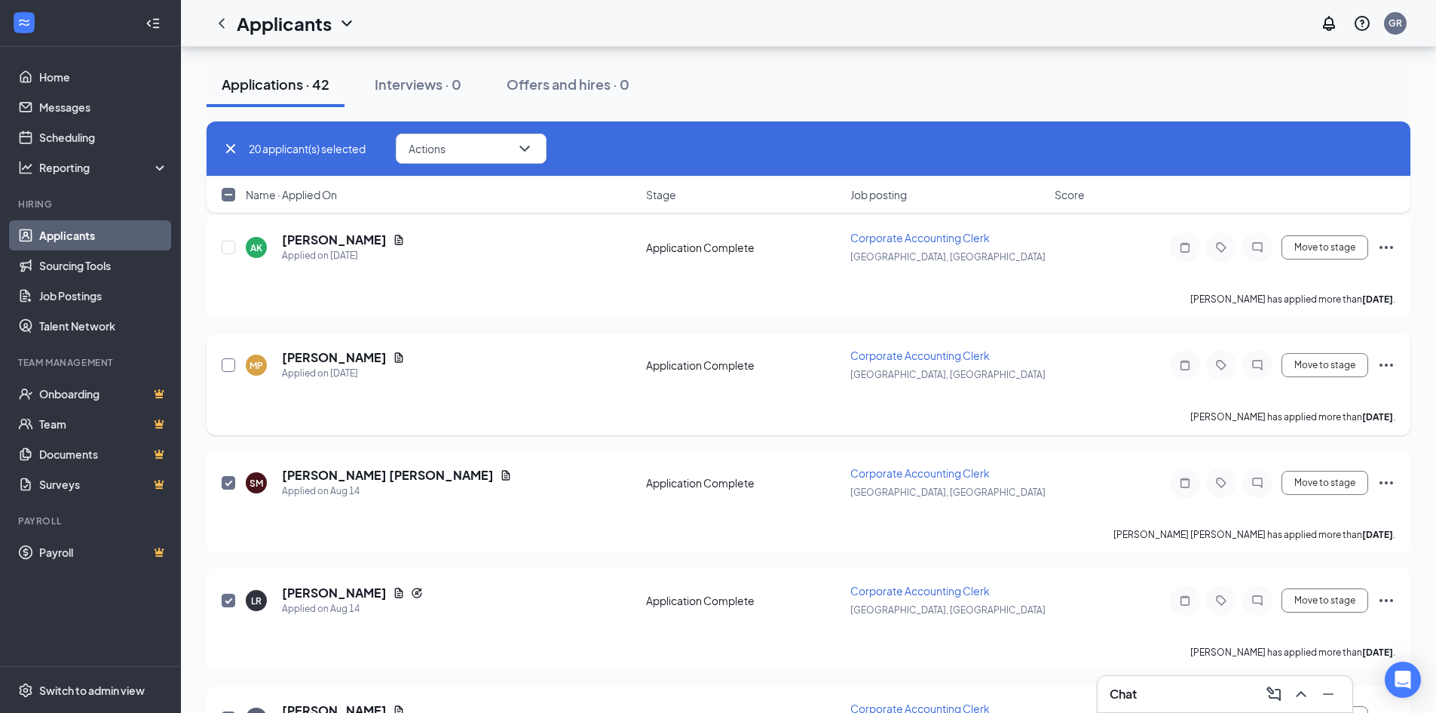
click at [229, 366] on input "checkbox" at bounding box center [229, 365] width 14 height 14
checkbox input "true"
click at [231, 250] on input "checkbox" at bounding box center [229, 248] width 14 height 14
checkbox input "true"
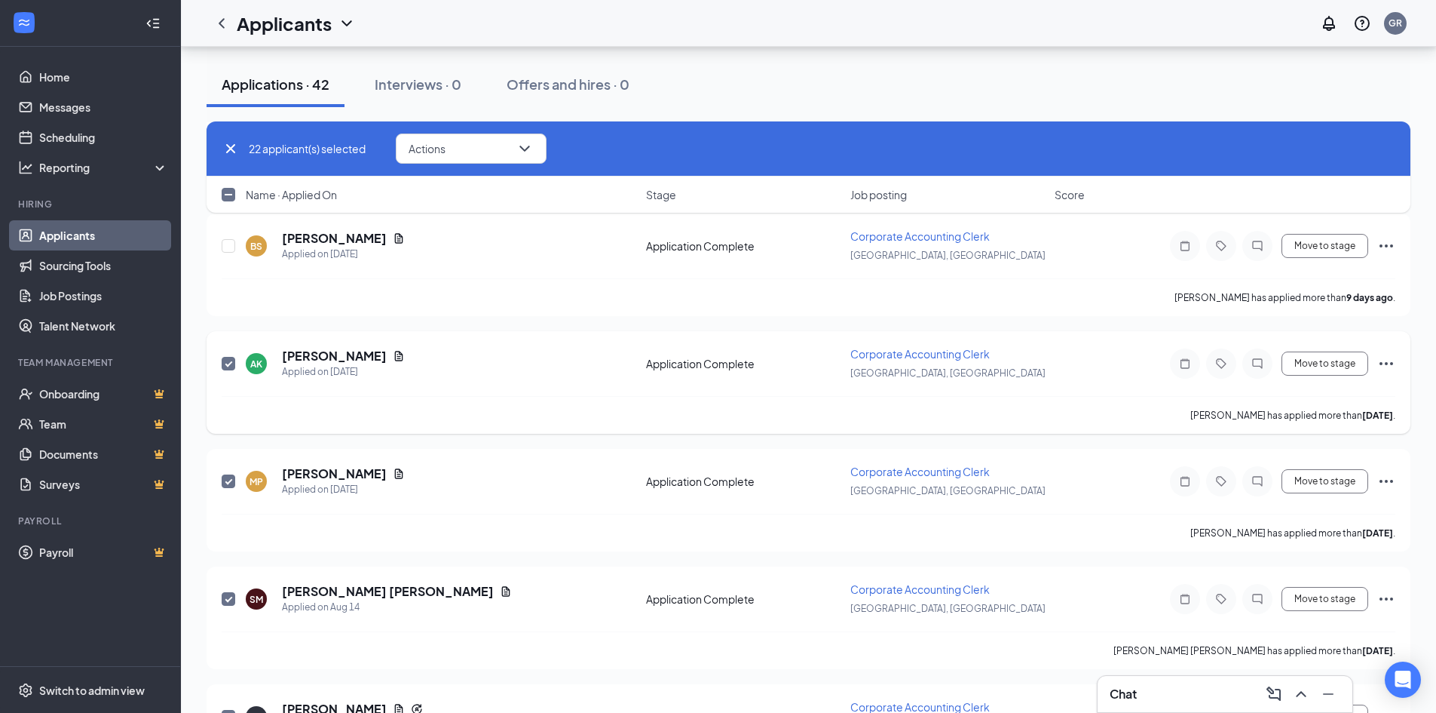
scroll to position [942, 0]
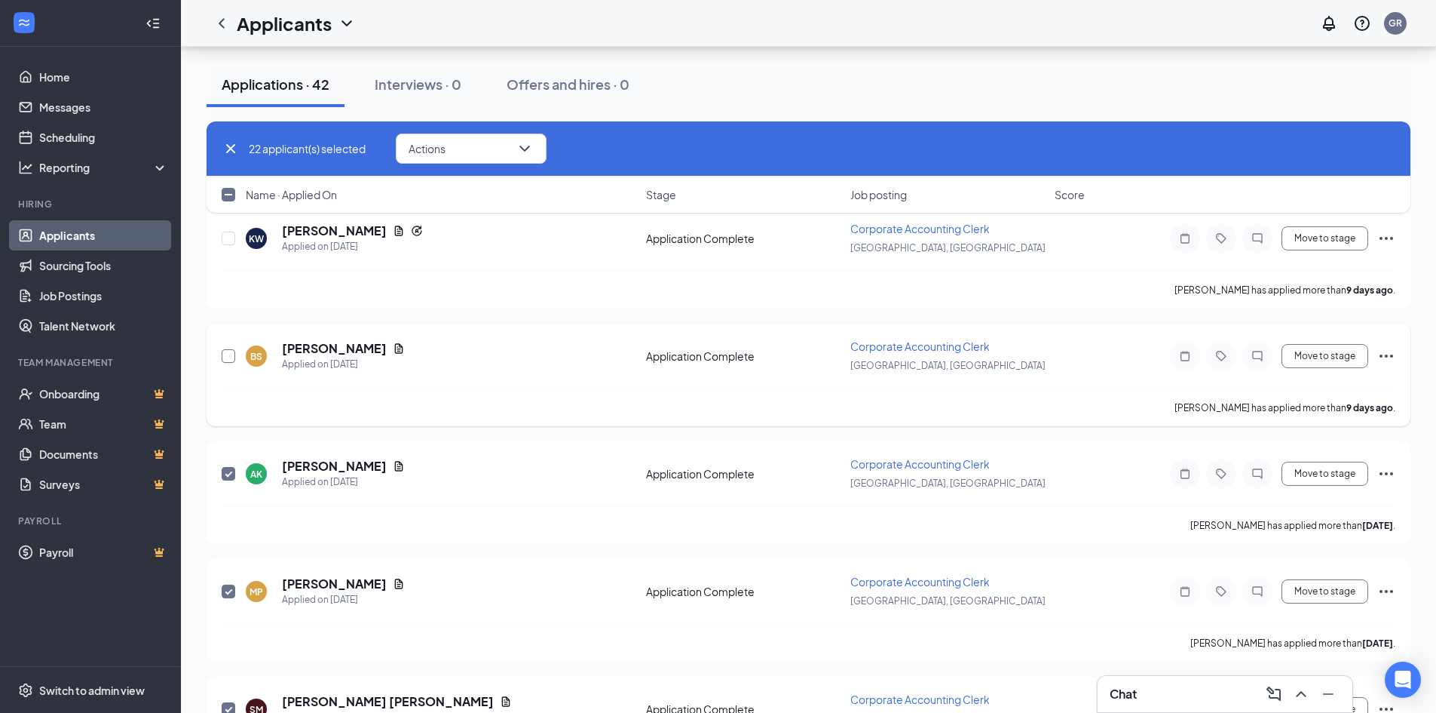
click at [232, 358] on input "checkbox" at bounding box center [229, 356] width 14 height 14
checkbox input "true"
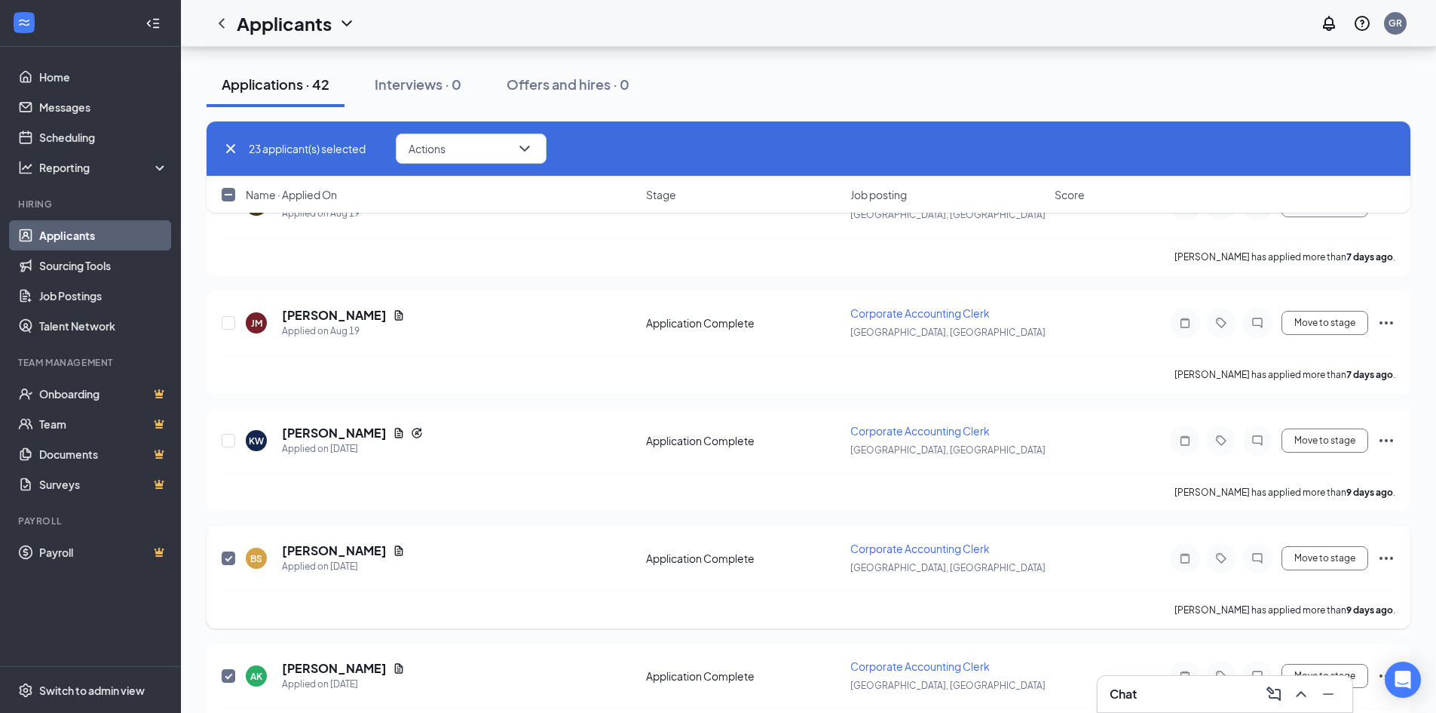
scroll to position [716, 0]
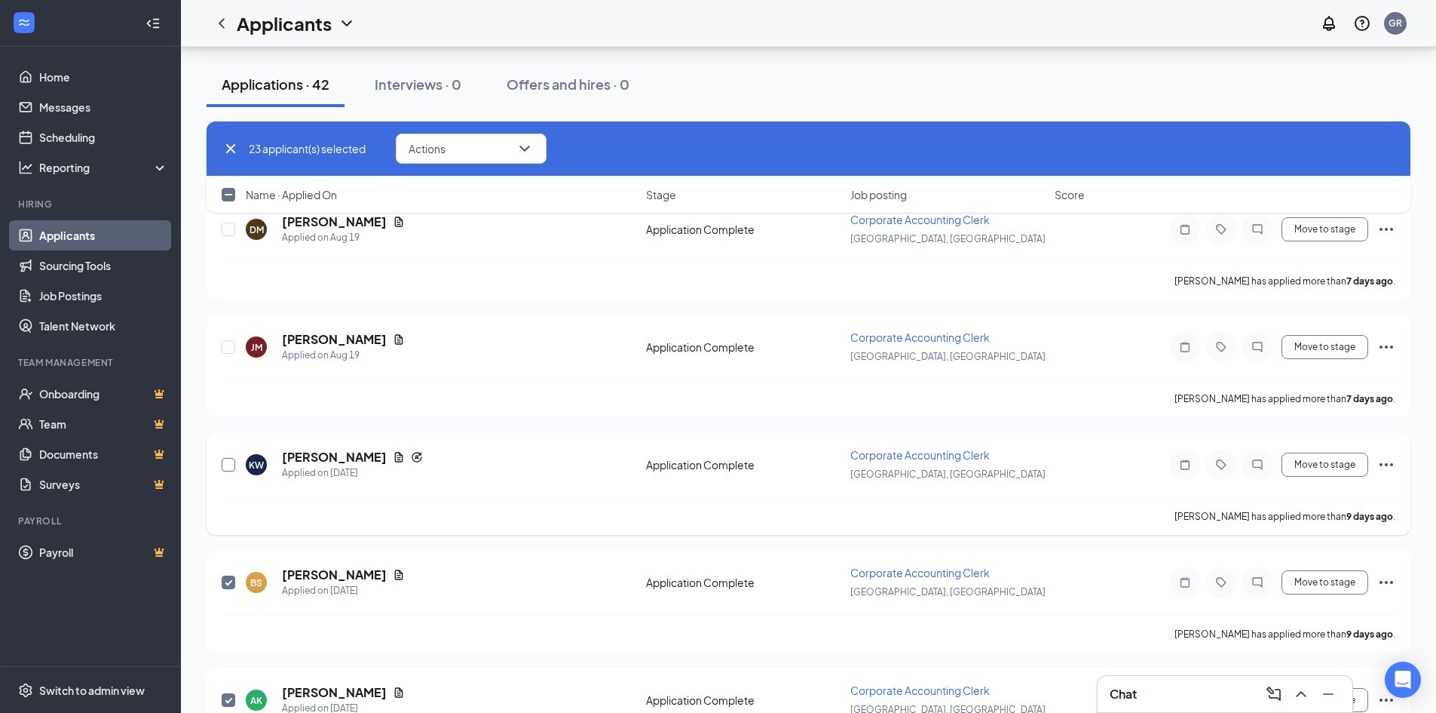
click at [229, 458] on input "checkbox" at bounding box center [229, 465] width 14 height 14
checkbox input "true"
click at [231, 347] on input "checkbox" at bounding box center [229, 347] width 14 height 14
checkbox input "true"
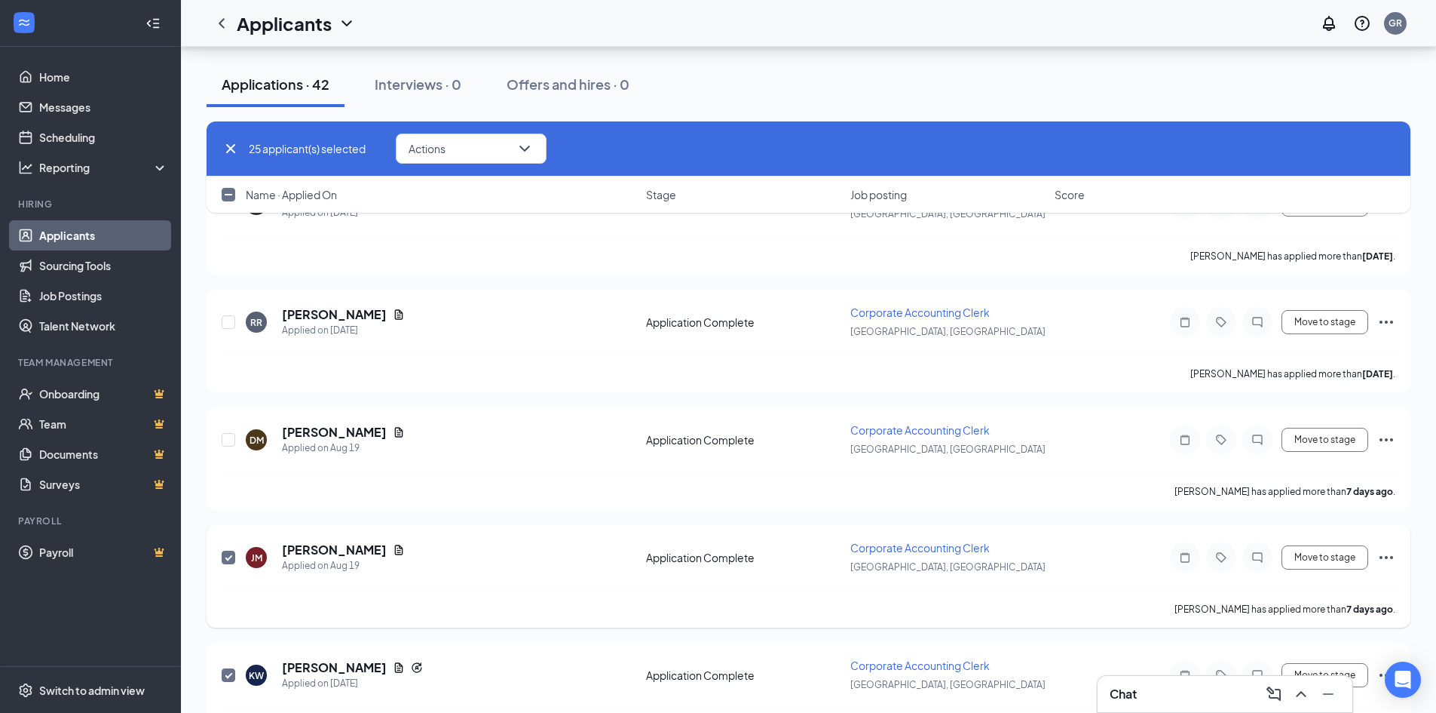
scroll to position [489, 0]
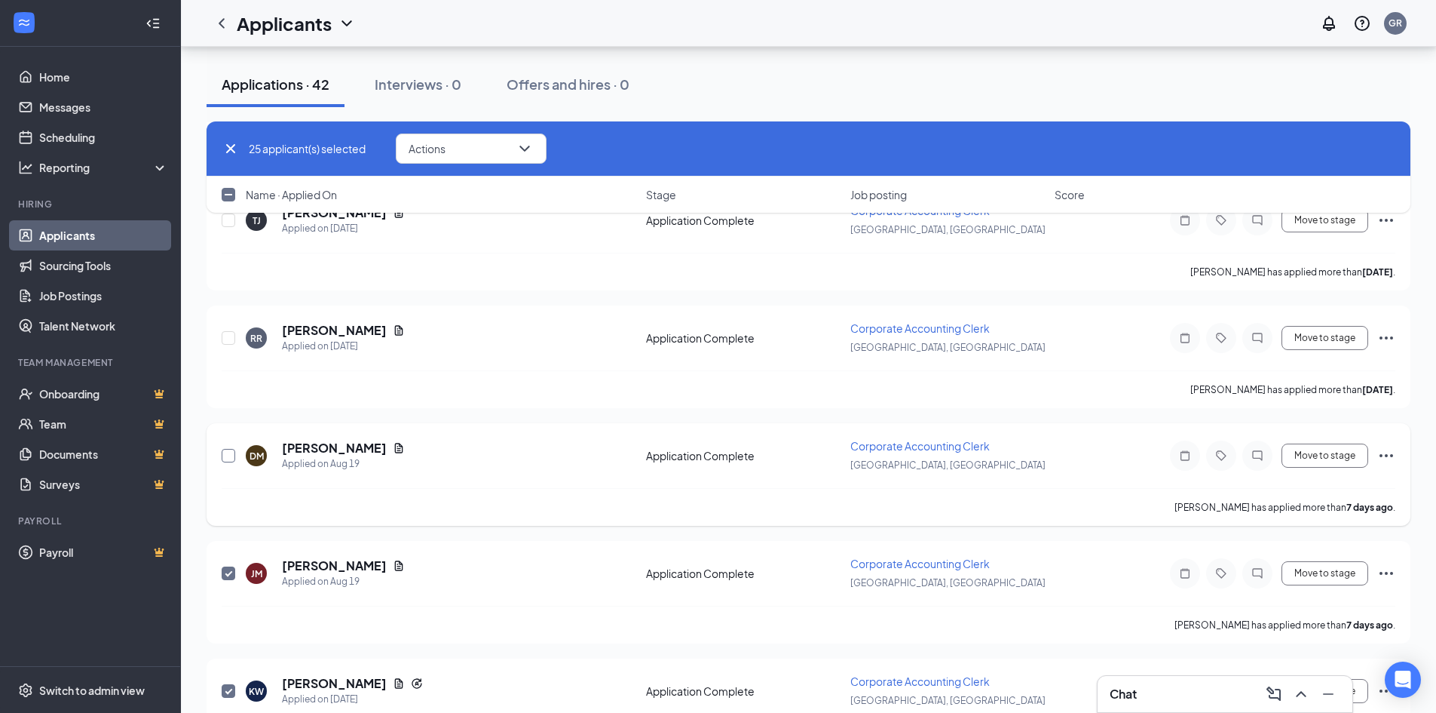
click at [227, 454] on input "checkbox" at bounding box center [229, 456] width 14 height 14
checkbox input "true"
click at [228, 339] on input "checkbox" at bounding box center [229, 338] width 14 height 14
checkbox input "true"
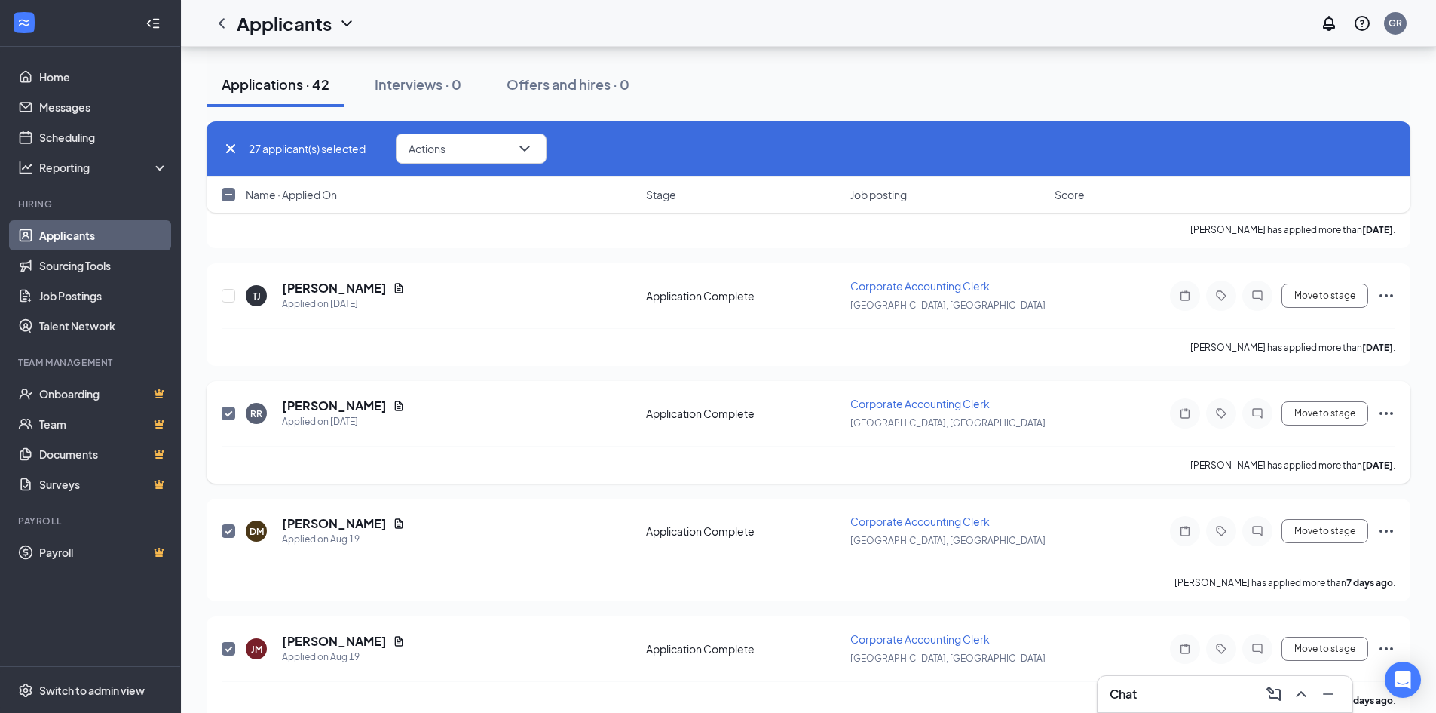
scroll to position [339, 0]
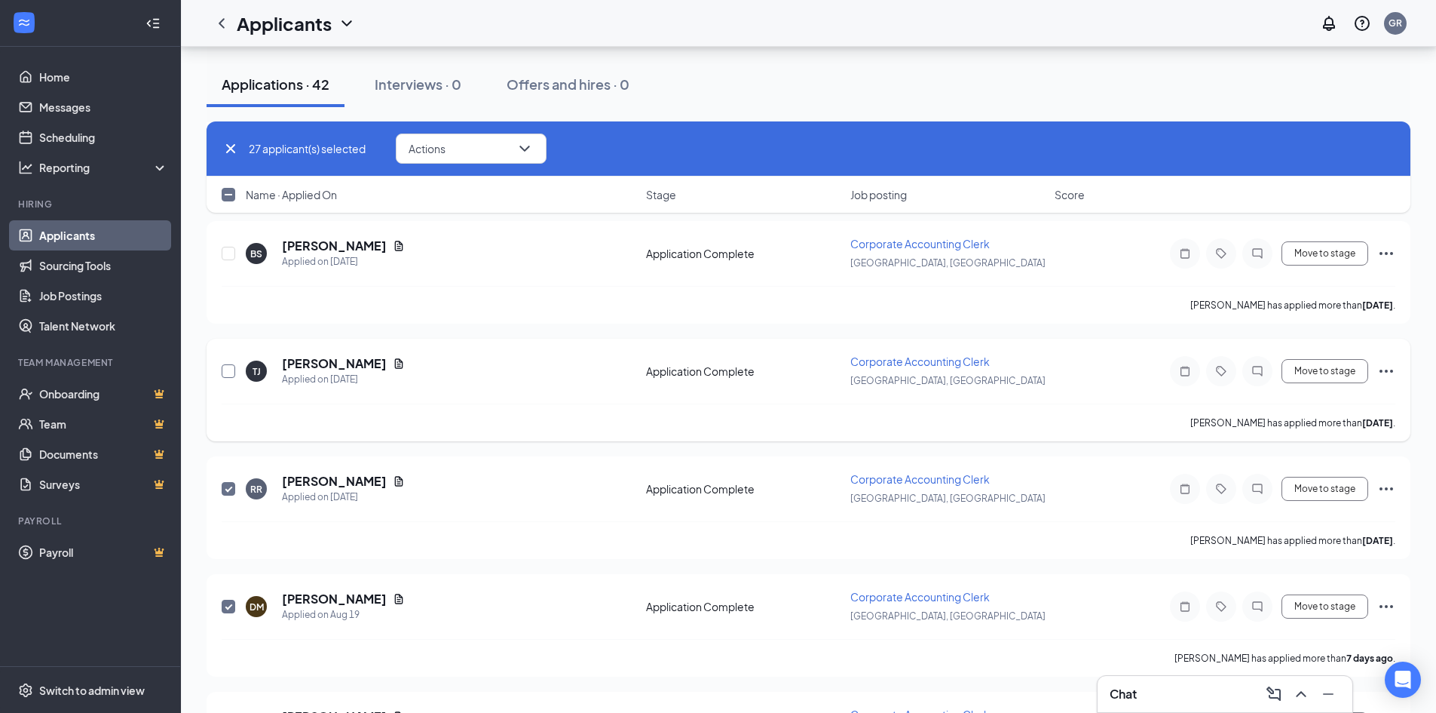
click at [228, 368] on input "checkbox" at bounding box center [229, 371] width 14 height 14
checkbox input "true"
click at [228, 257] on input "checkbox" at bounding box center [229, 254] width 14 height 14
checkbox input "true"
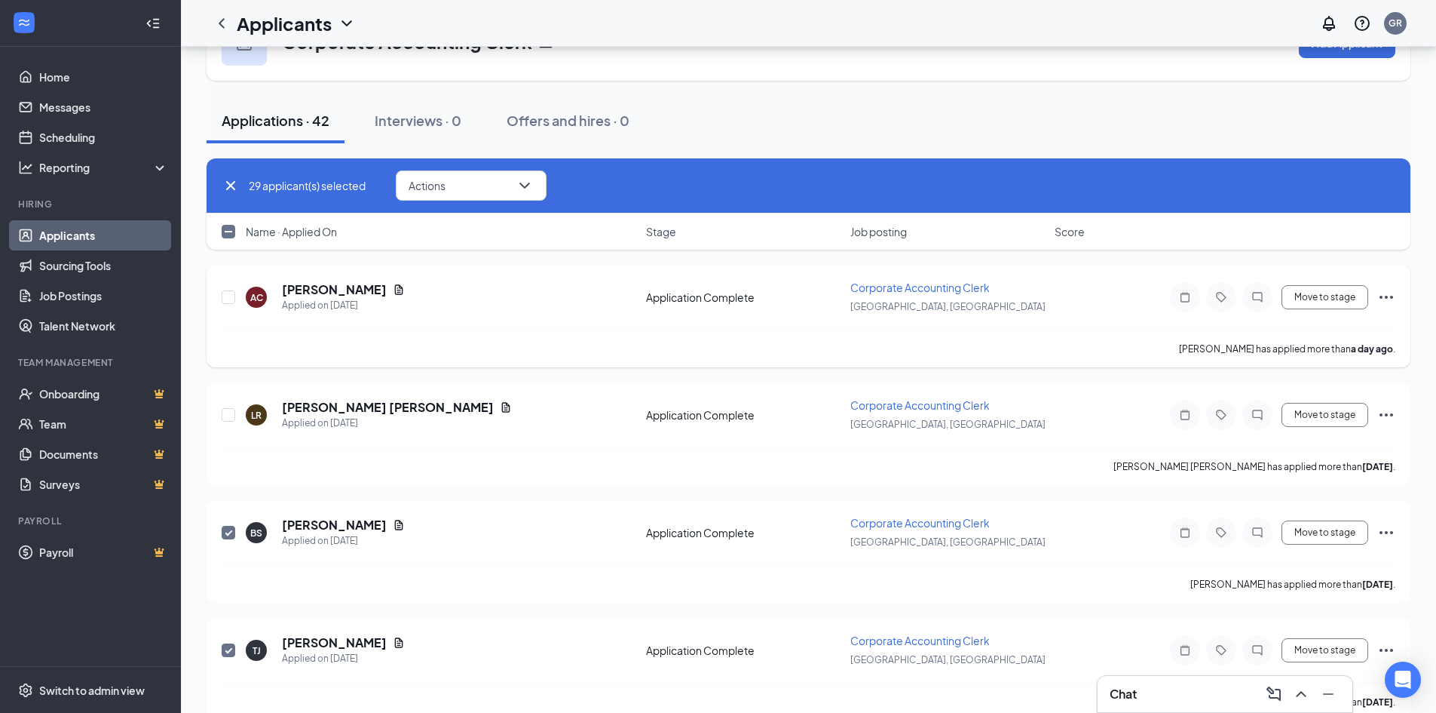
scroll to position [37, 0]
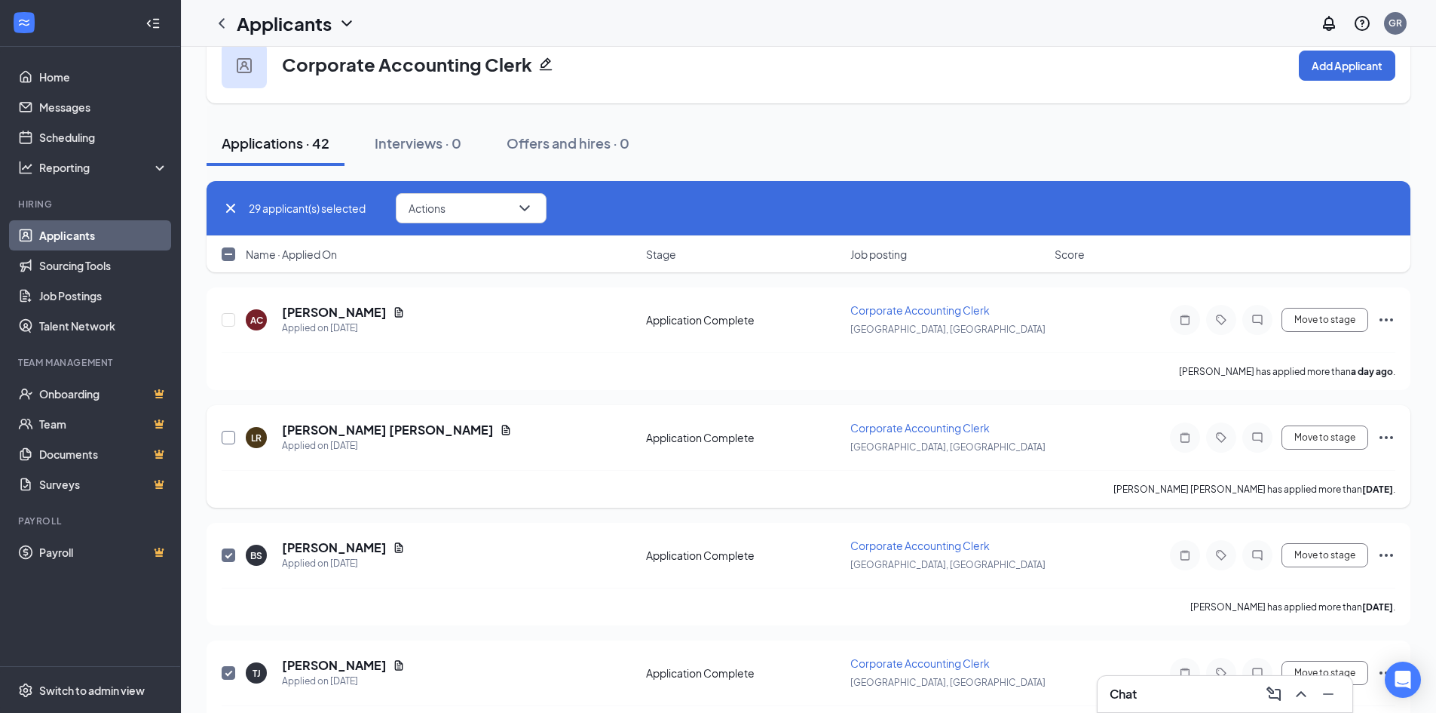
click at [234, 442] on input "checkbox" at bounding box center [229, 438] width 14 height 14
checkbox input "true"
click at [228, 314] on input "checkbox" at bounding box center [229, 320] width 14 height 14
checkbox input "true"
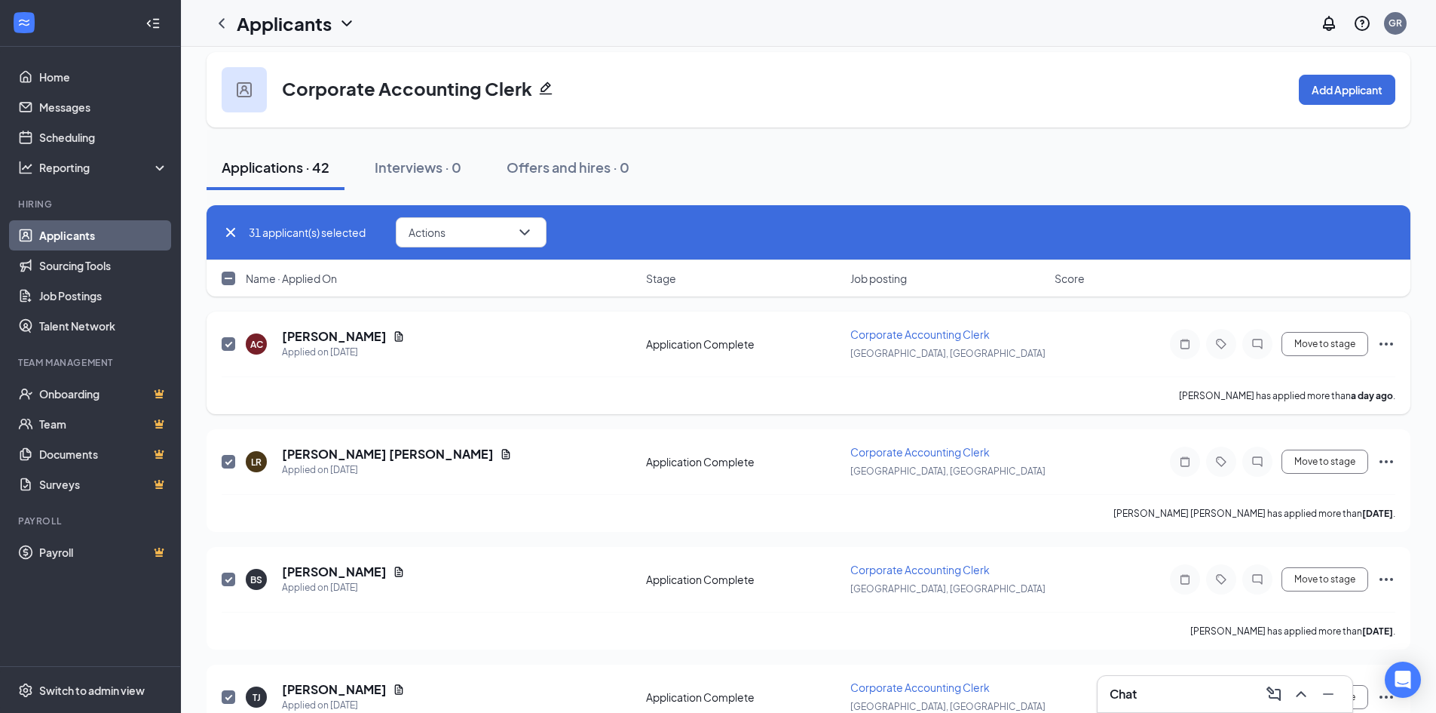
scroll to position [0, 0]
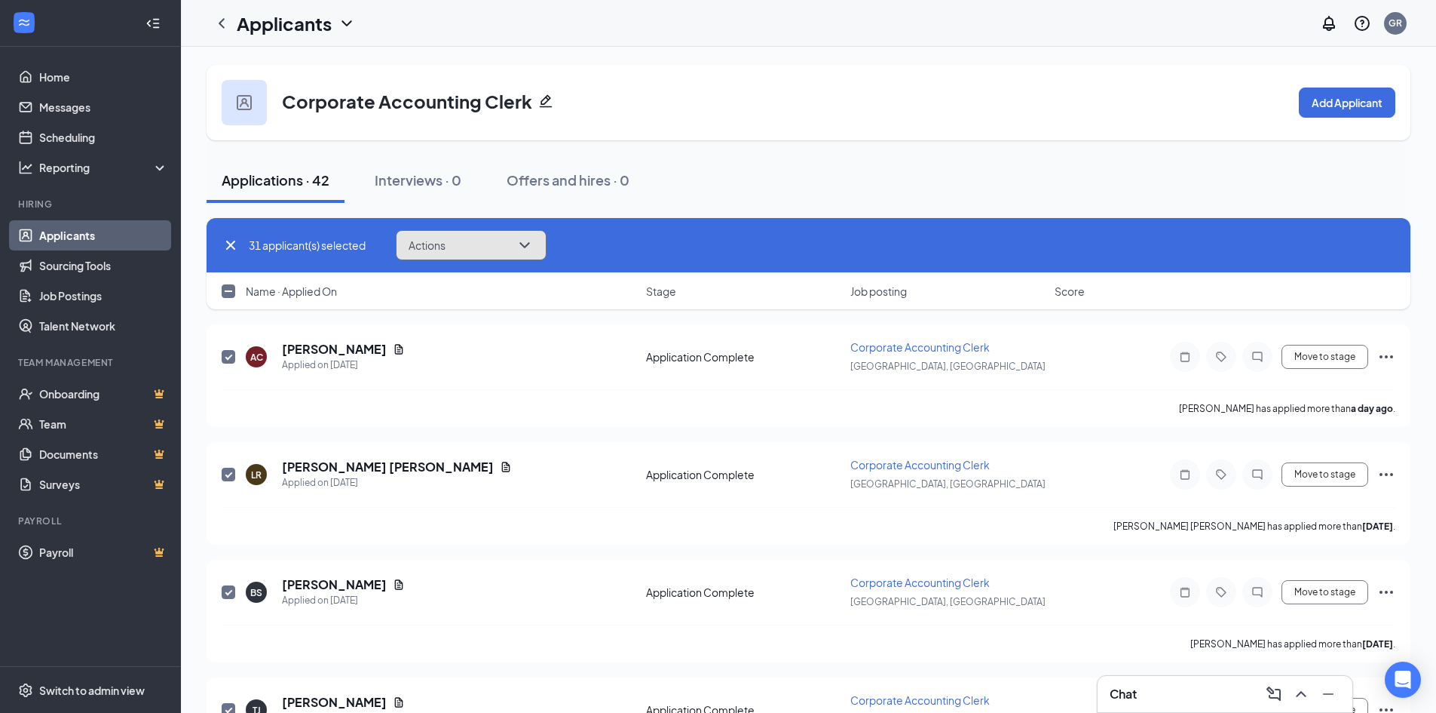
click at [517, 250] on button "Actions" at bounding box center [471, 245] width 151 height 30
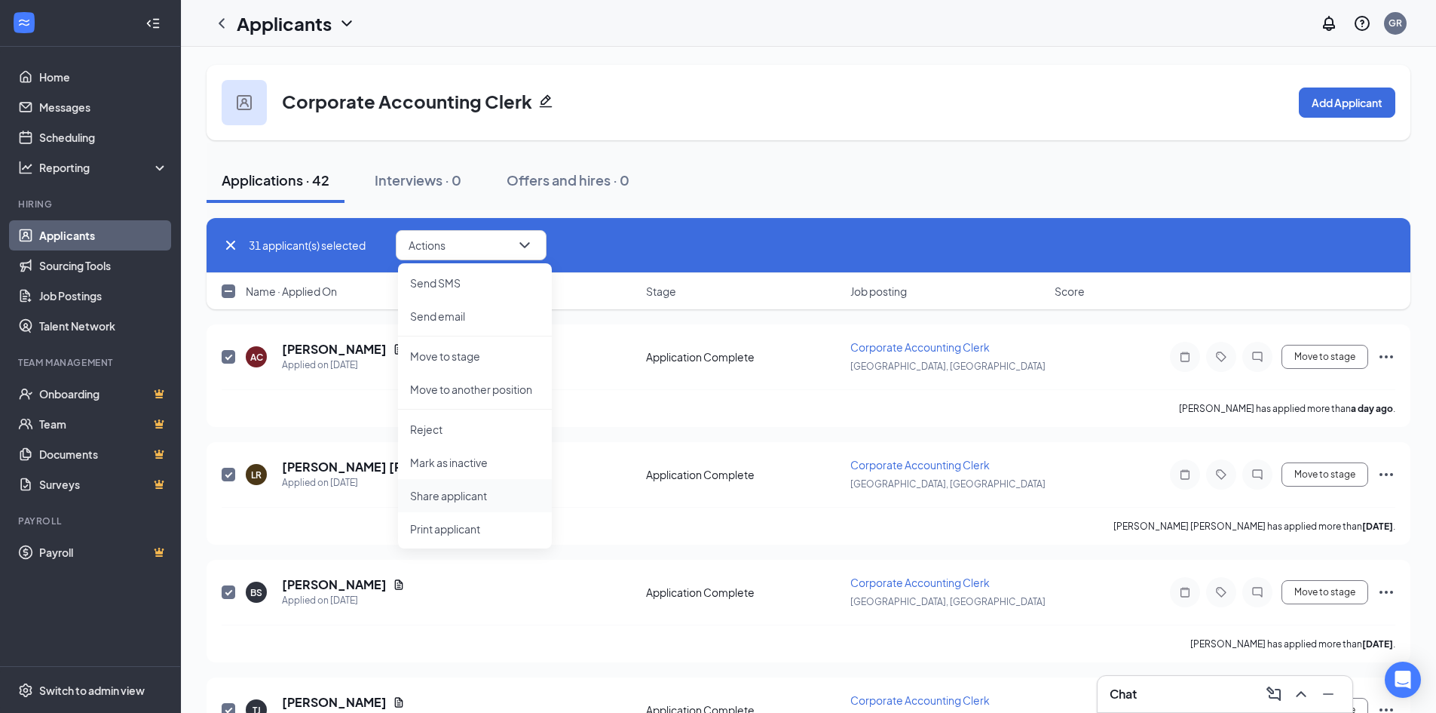
click at [466, 498] on p "Share applicant" at bounding box center [475, 495] width 130 height 15
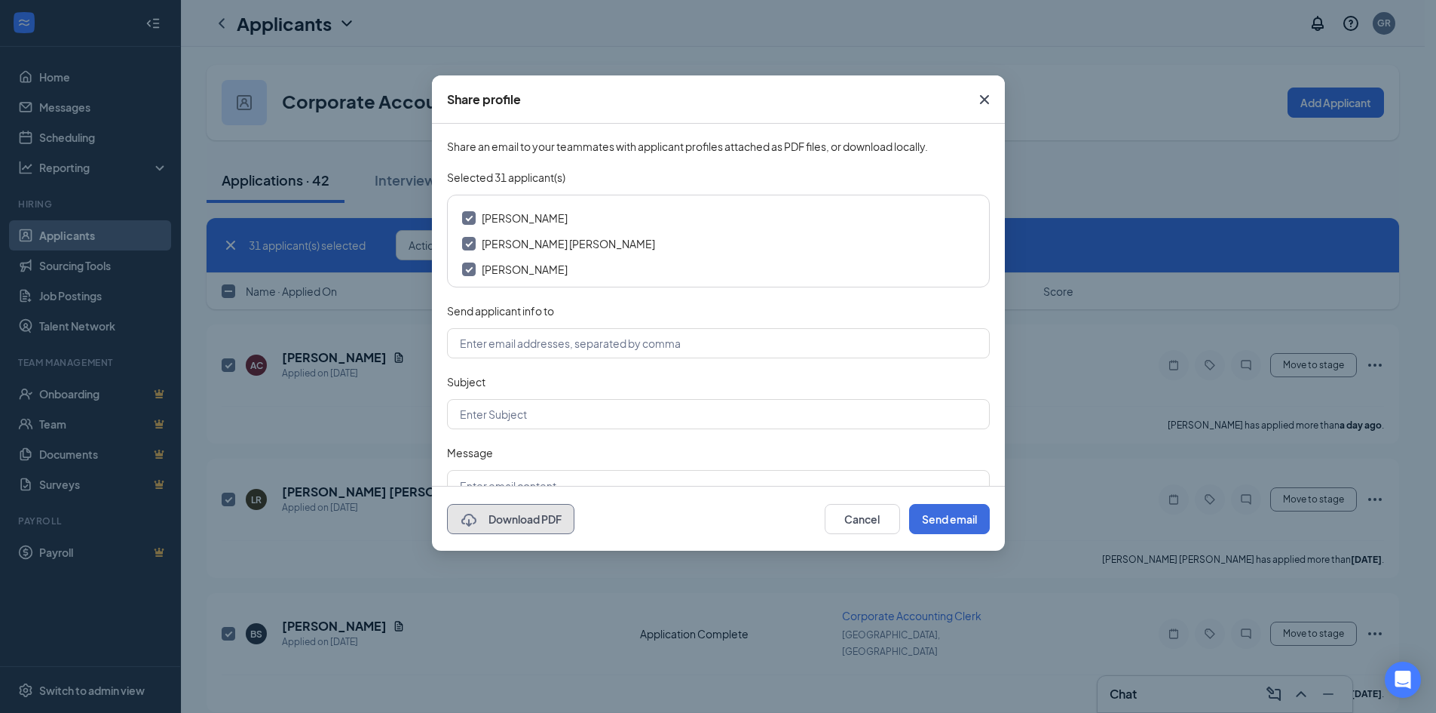
click at [495, 520] on button "Download PDF" at bounding box center [510, 519] width 127 height 30
